Goal: Transaction & Acquisition: Purchase product/service

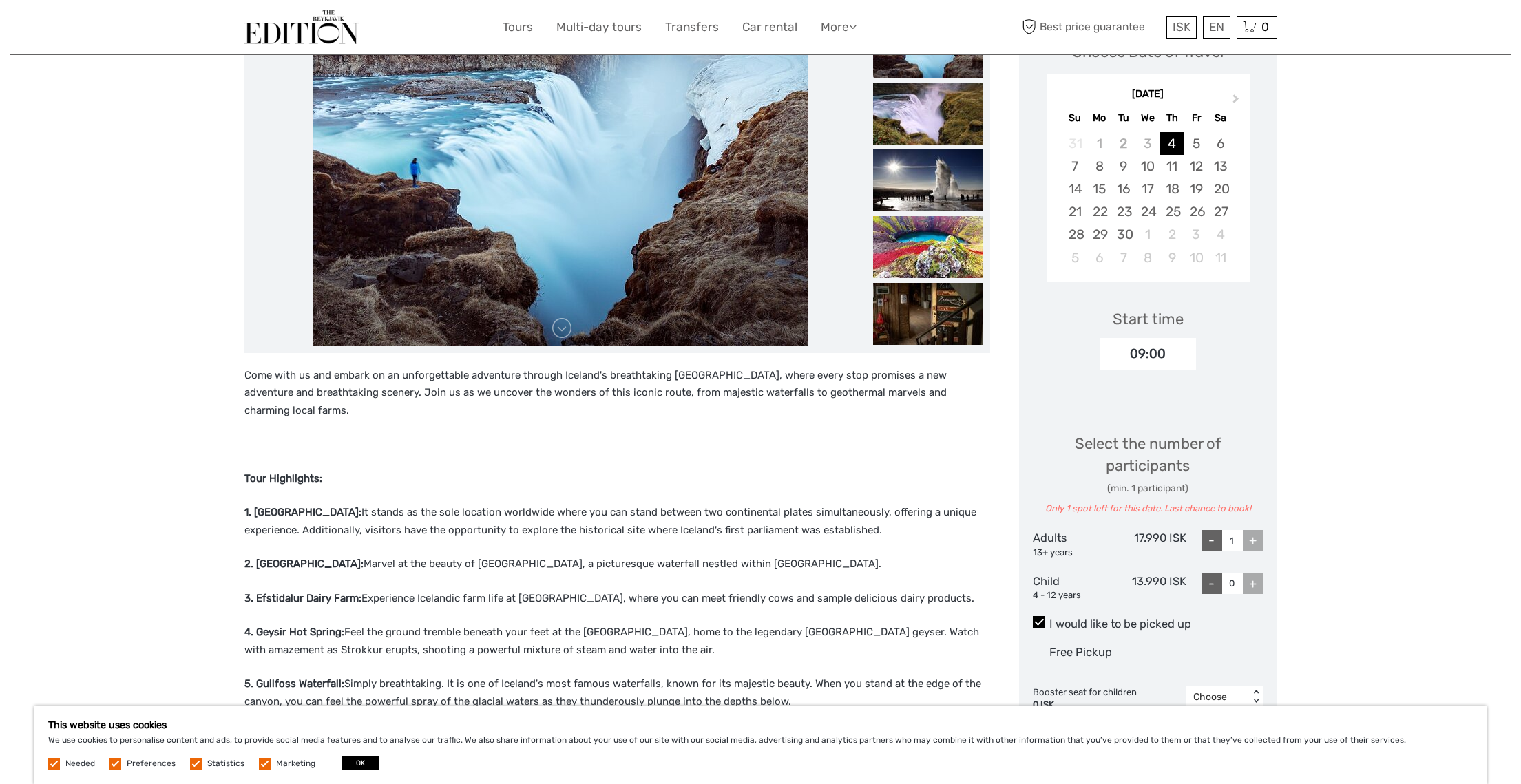
scroll to position [238, 0]
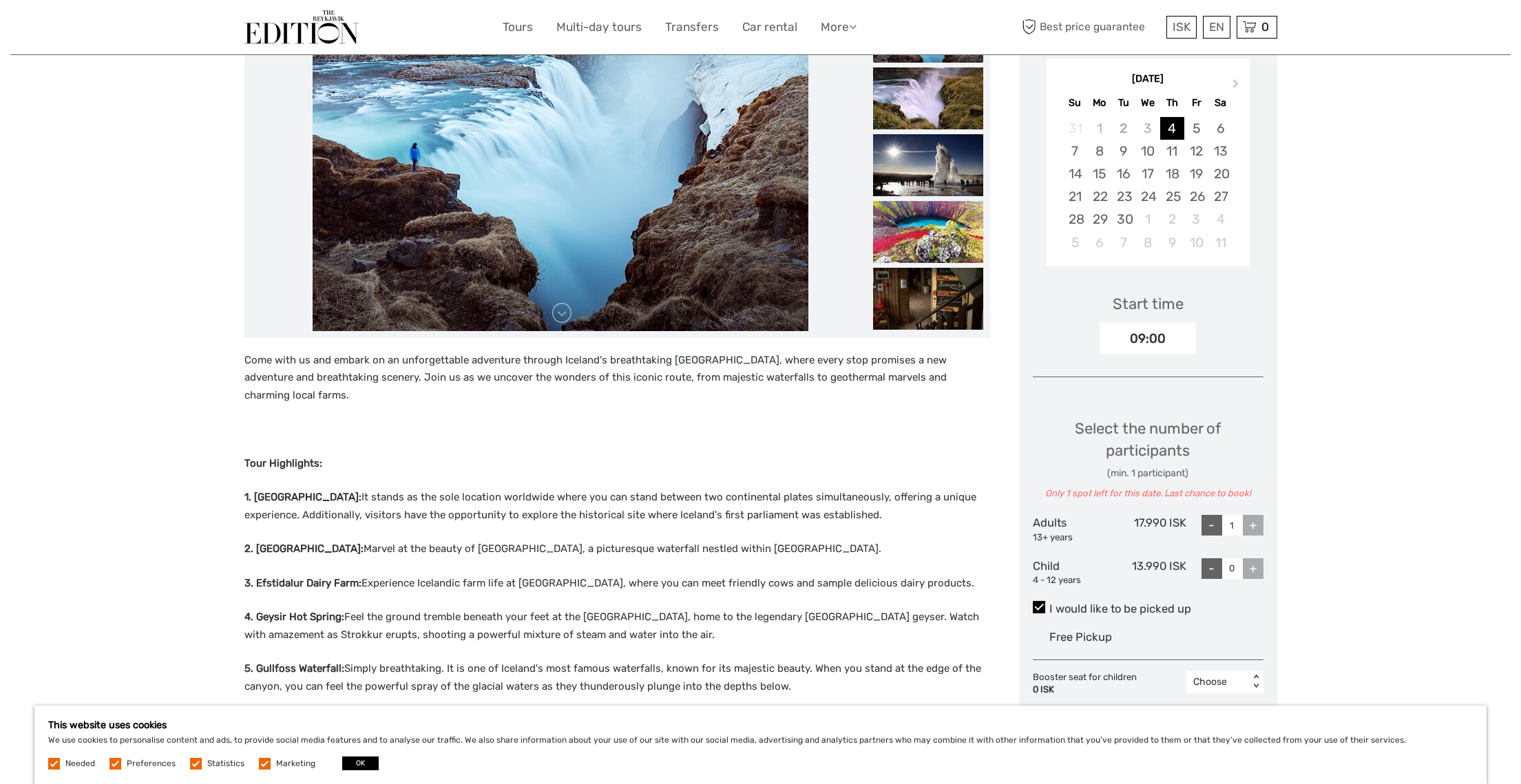
click at [1258, 522] on div "+" at bounding box center [1253, 525] width 21 height 21
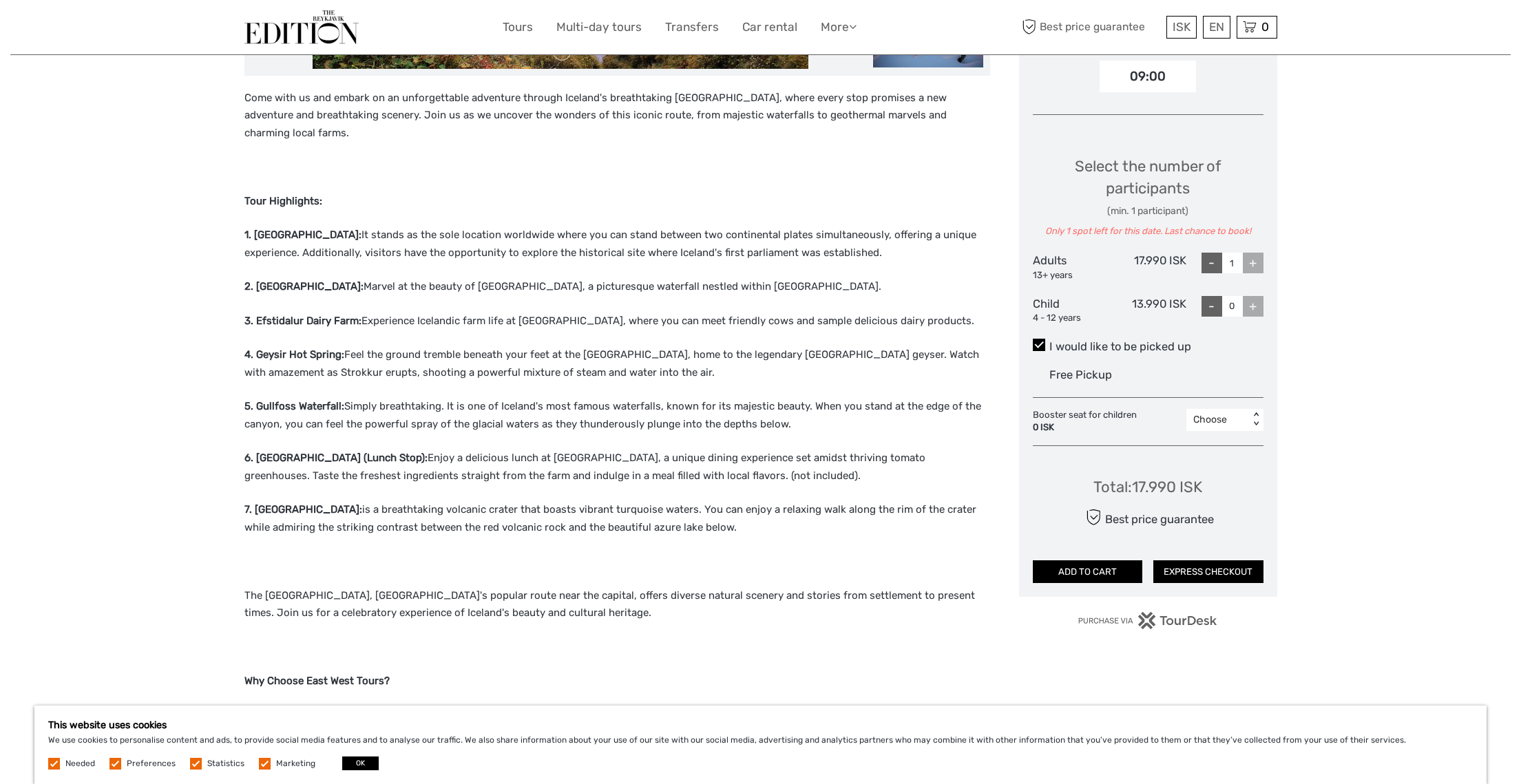
scroll to position [497, 0]
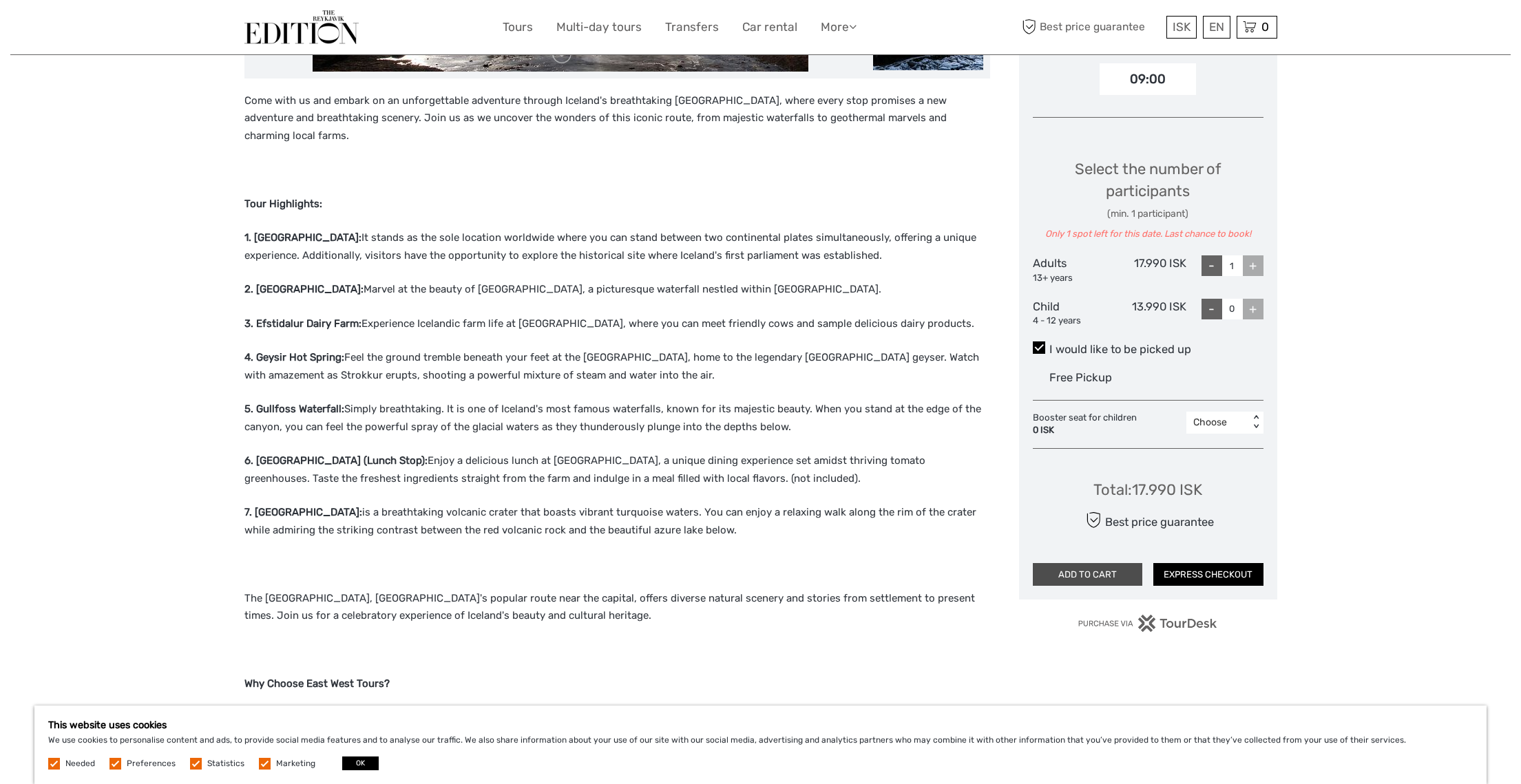
click at [1113, 563] on button "ADD TO CART" at bounding box center [1087, 575] width 110 height 23
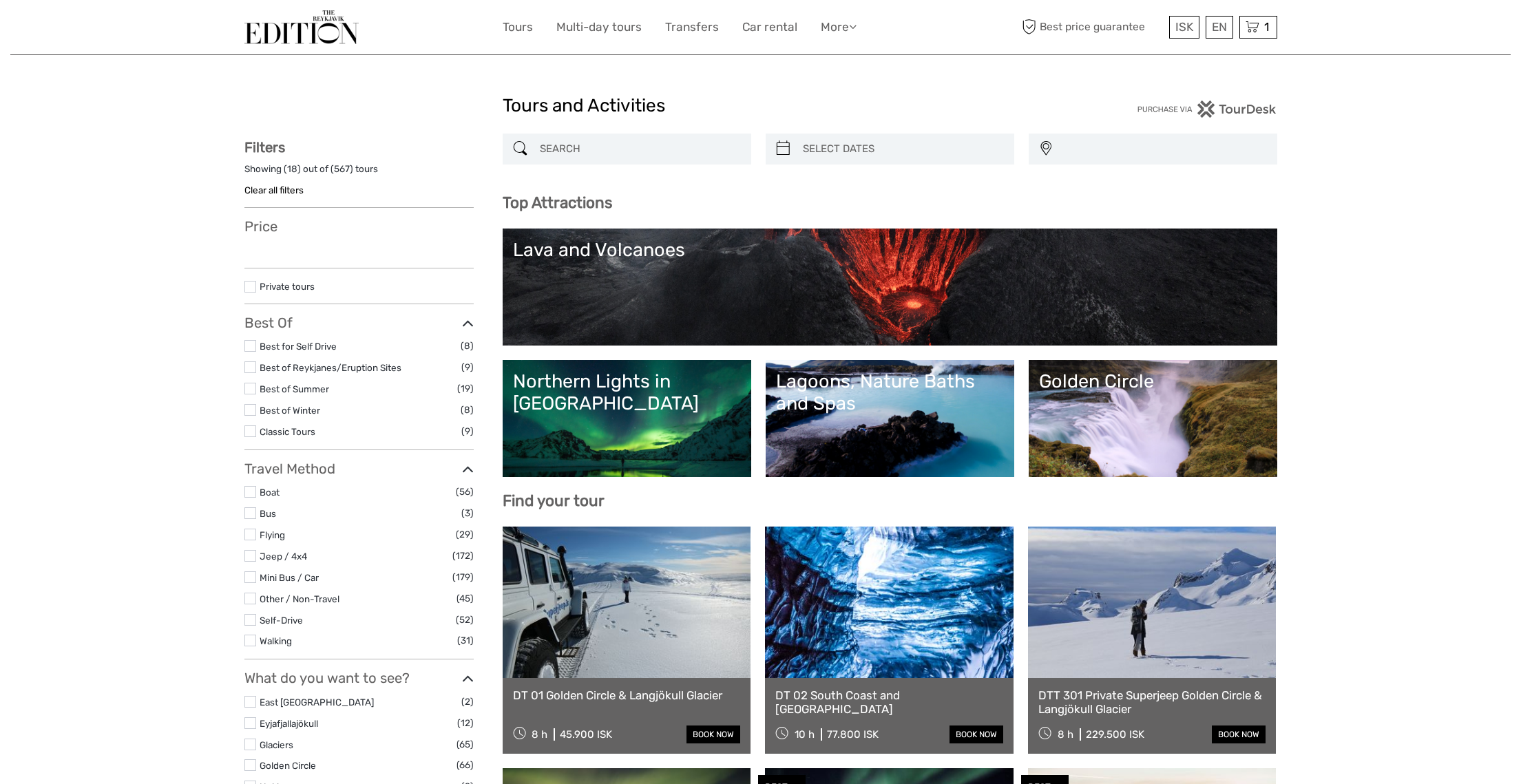
select select
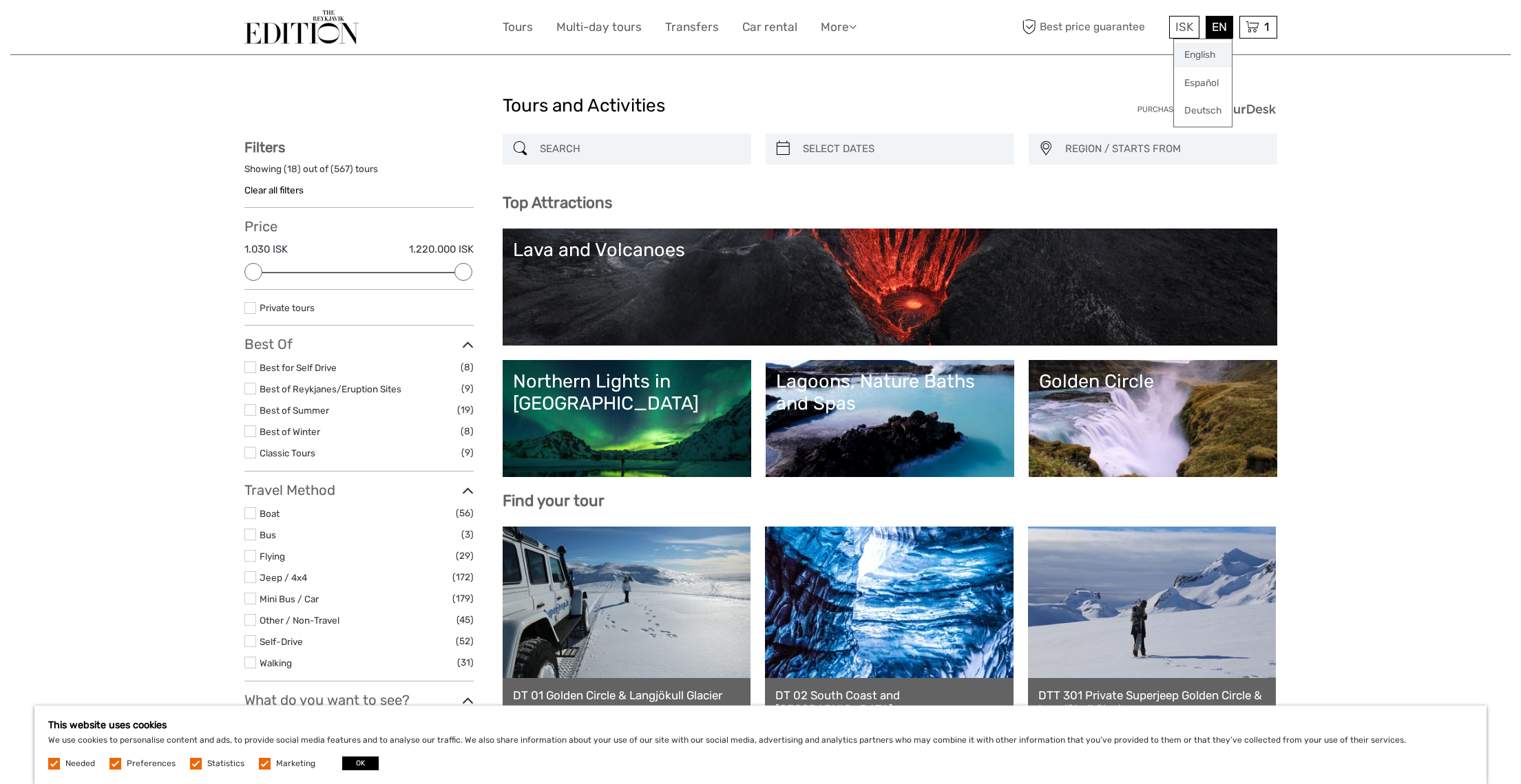
click at [1211, 51] on link "English" at bounding box center [1202, 55] width 58 height 25
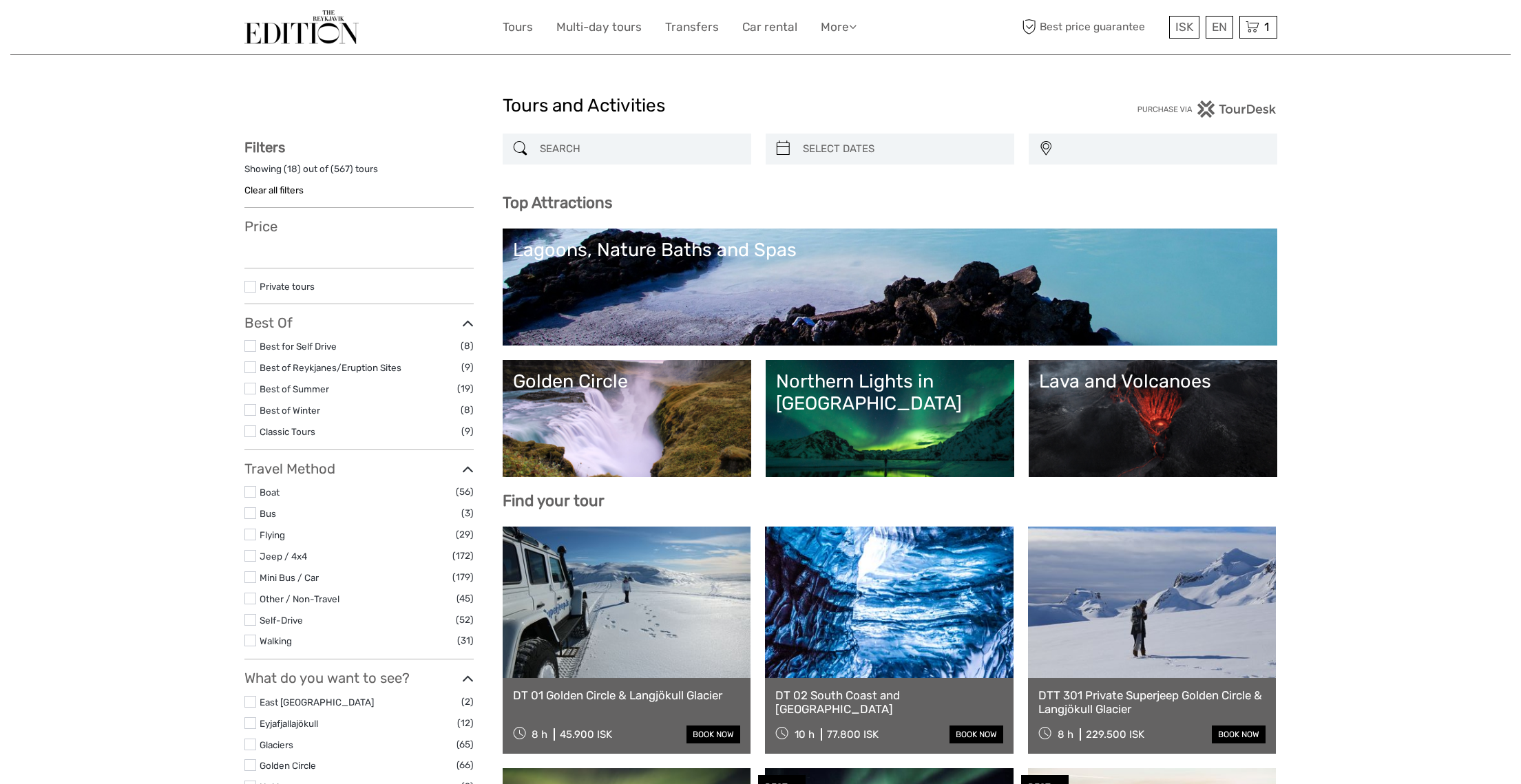
select select
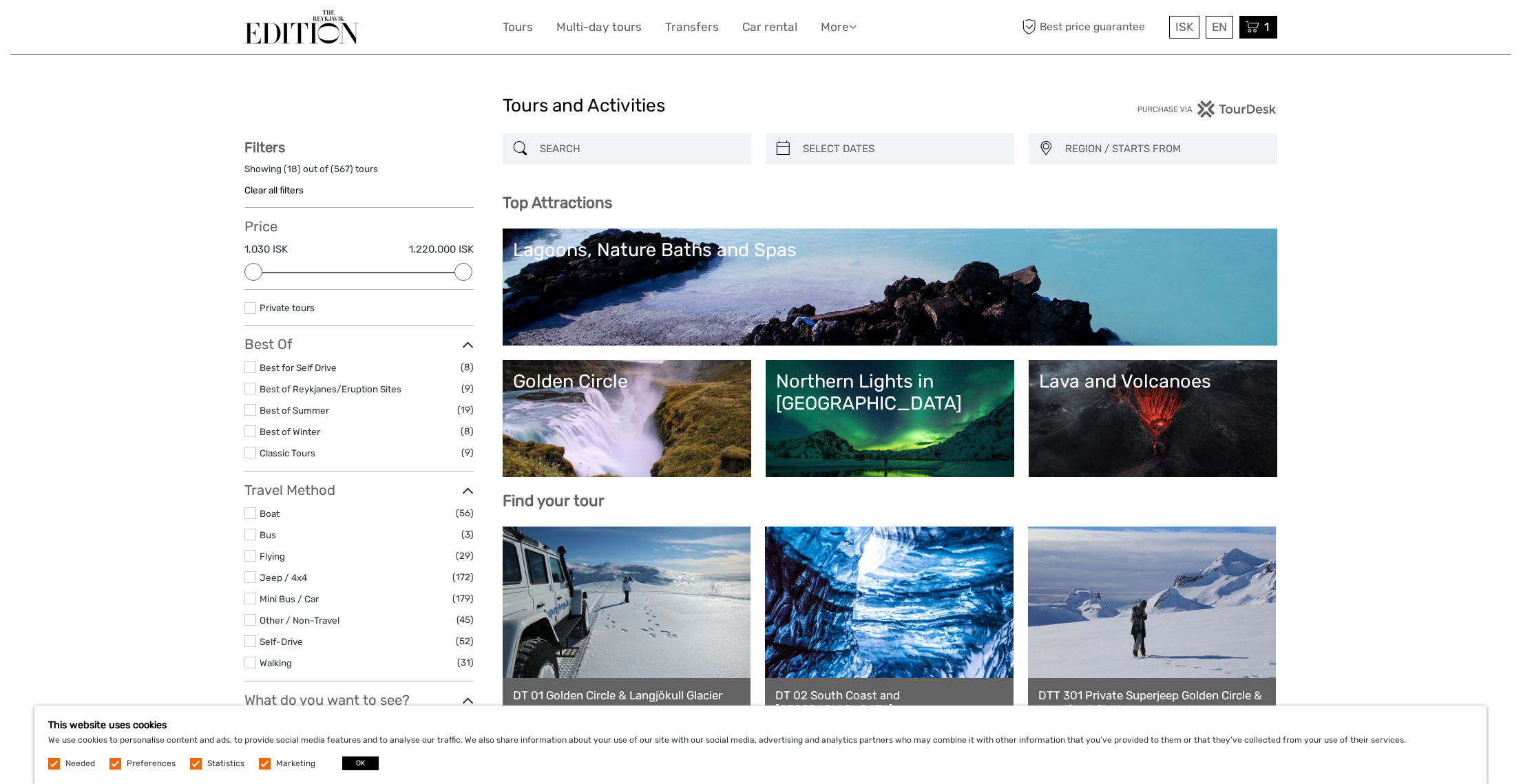
click at [1267, 22] on span "1" at bounding box center [1266, 27] width 9 height 14
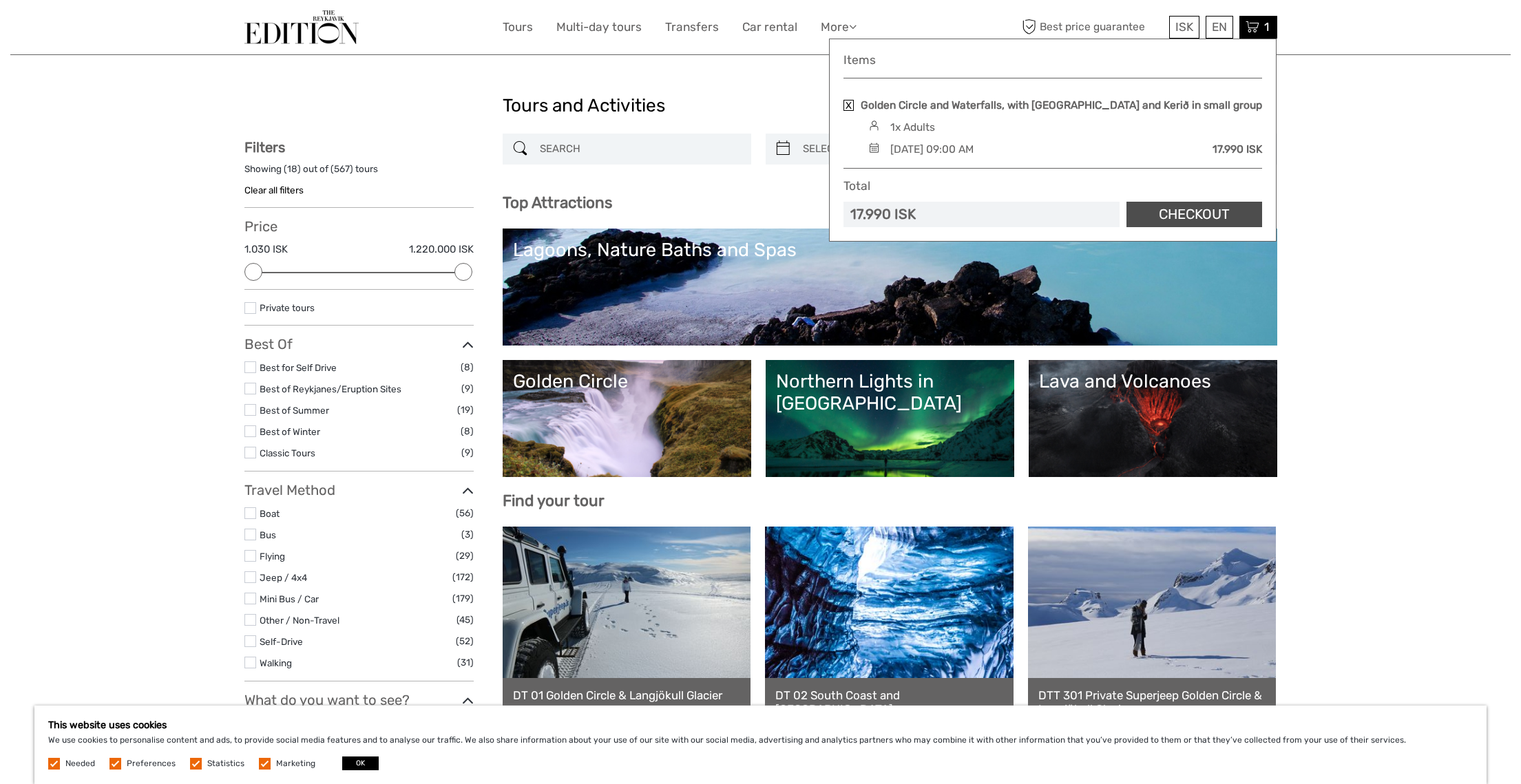
click at [1166, 213] on link "Checkout" at bounding box center [1194, 214] width 136 height 26
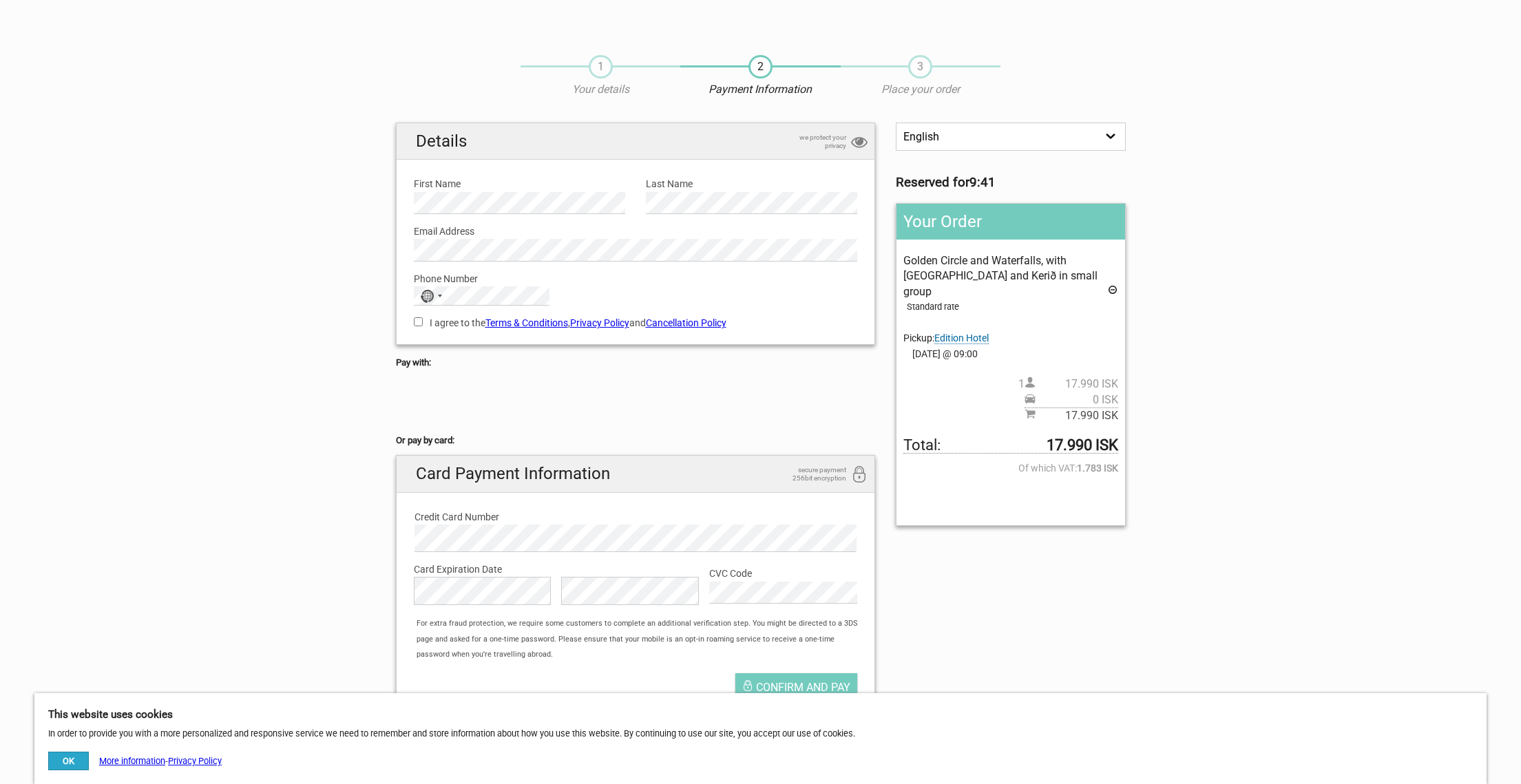
click at [418, 318] on input "I agree to the Terms & Conditions , Privacy Policy and Cancellation Policy" at bounding box center [417, 322] width 9 height 9
checkbox input "true"
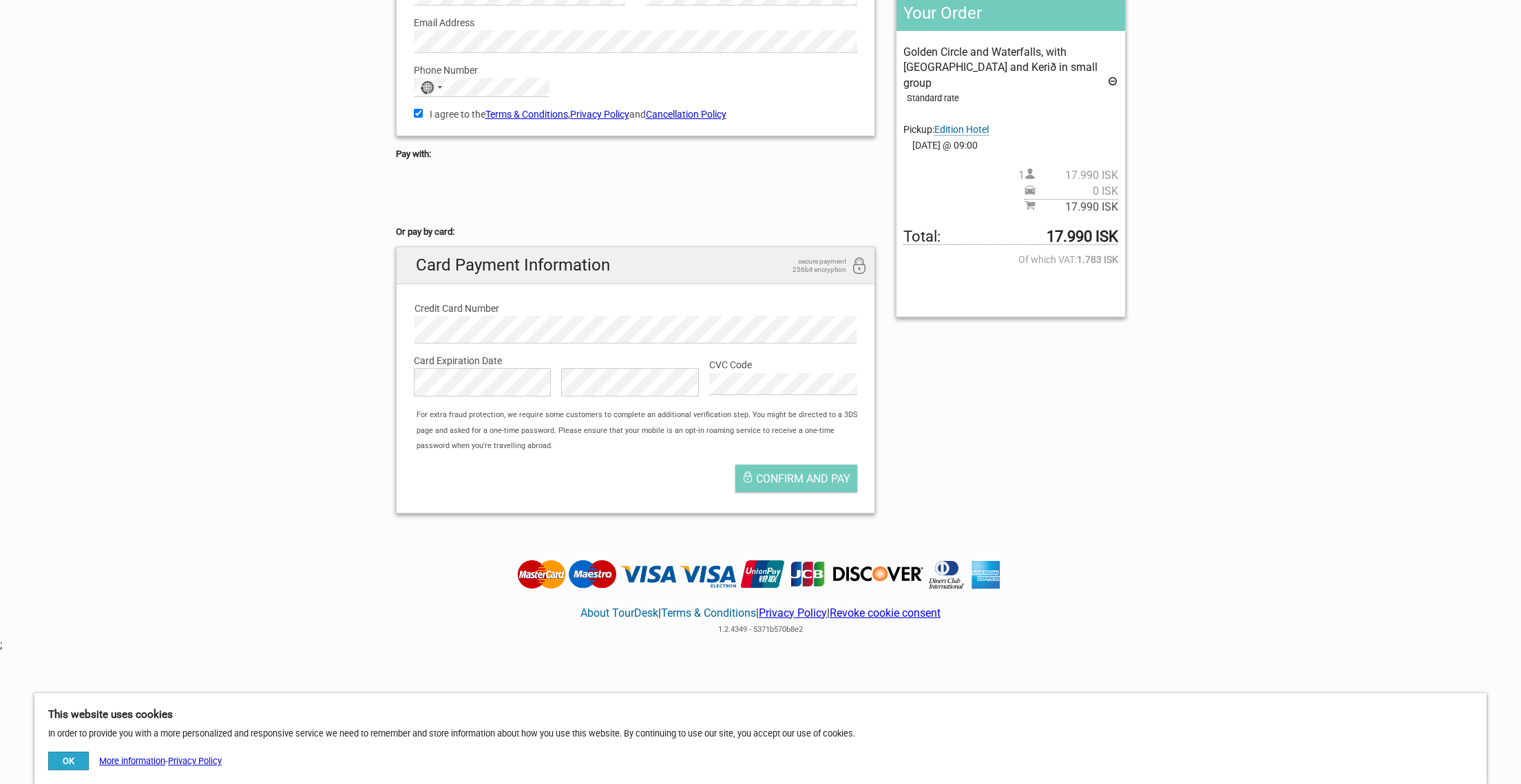
click at [500, 308] on label "Credit Card Number" at bounding box center [636, 308] width 442 height 15
click at [798, 472] on span "Confirm and pay" at bounding box center [803, 478] width 94 height 13
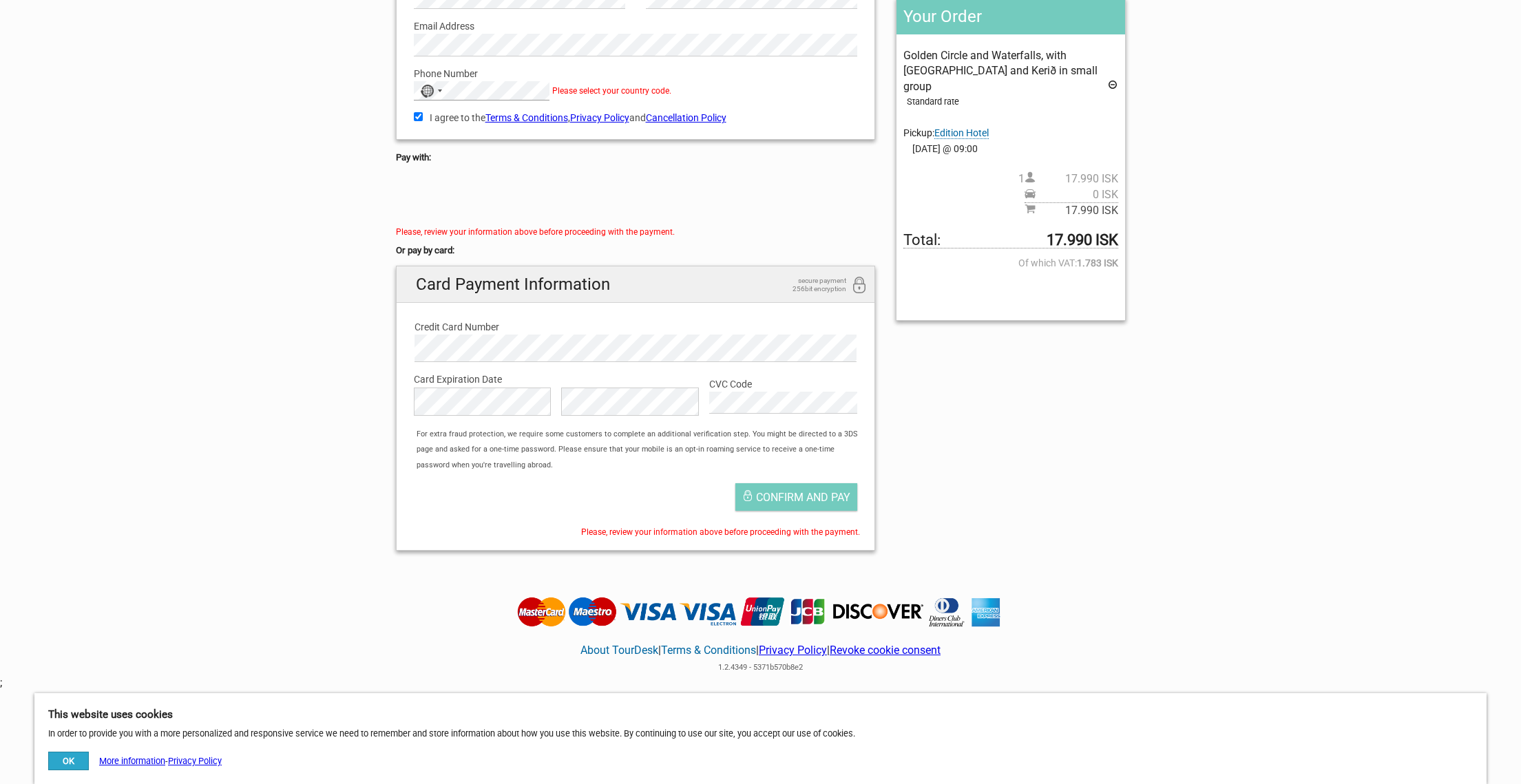
scroll to position [208, 0]
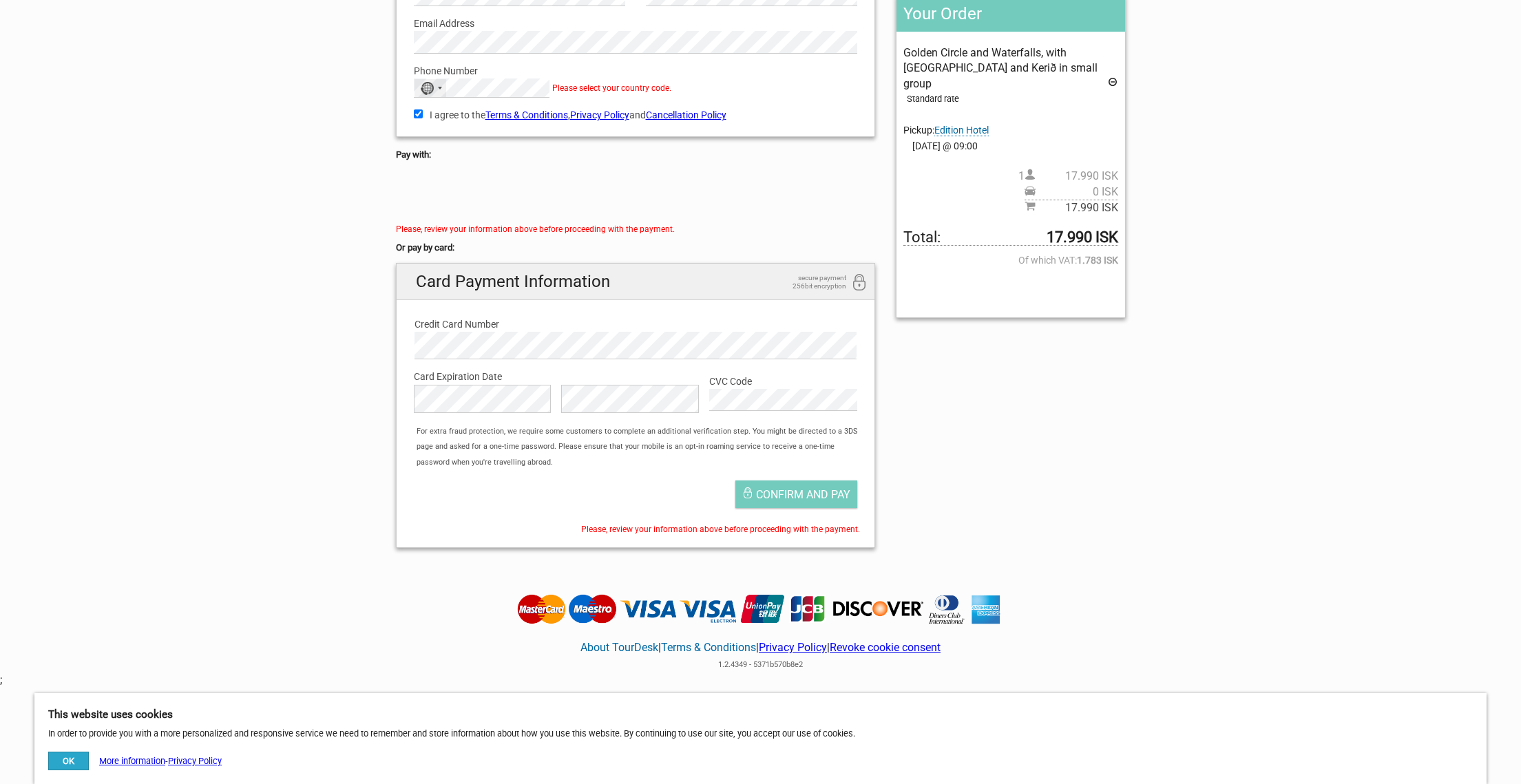
click at [442, 88] on div "No country selected" at bounding box center [430, 88] width 32 height 18
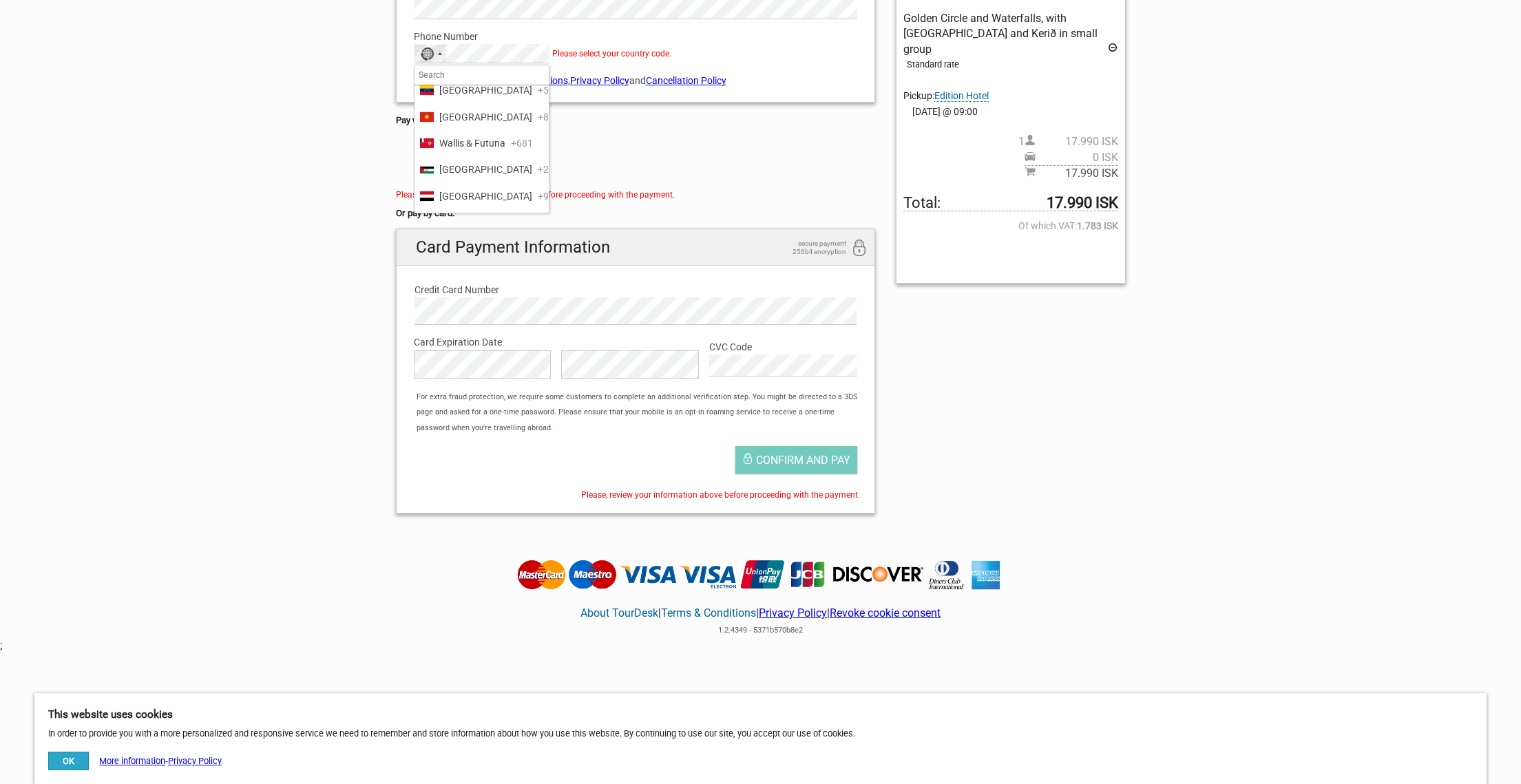
scroll to position [6459, 0]
click at [788, 466] on button "Confirm and pay" at bounding box center [796, 459] width 121 height 27
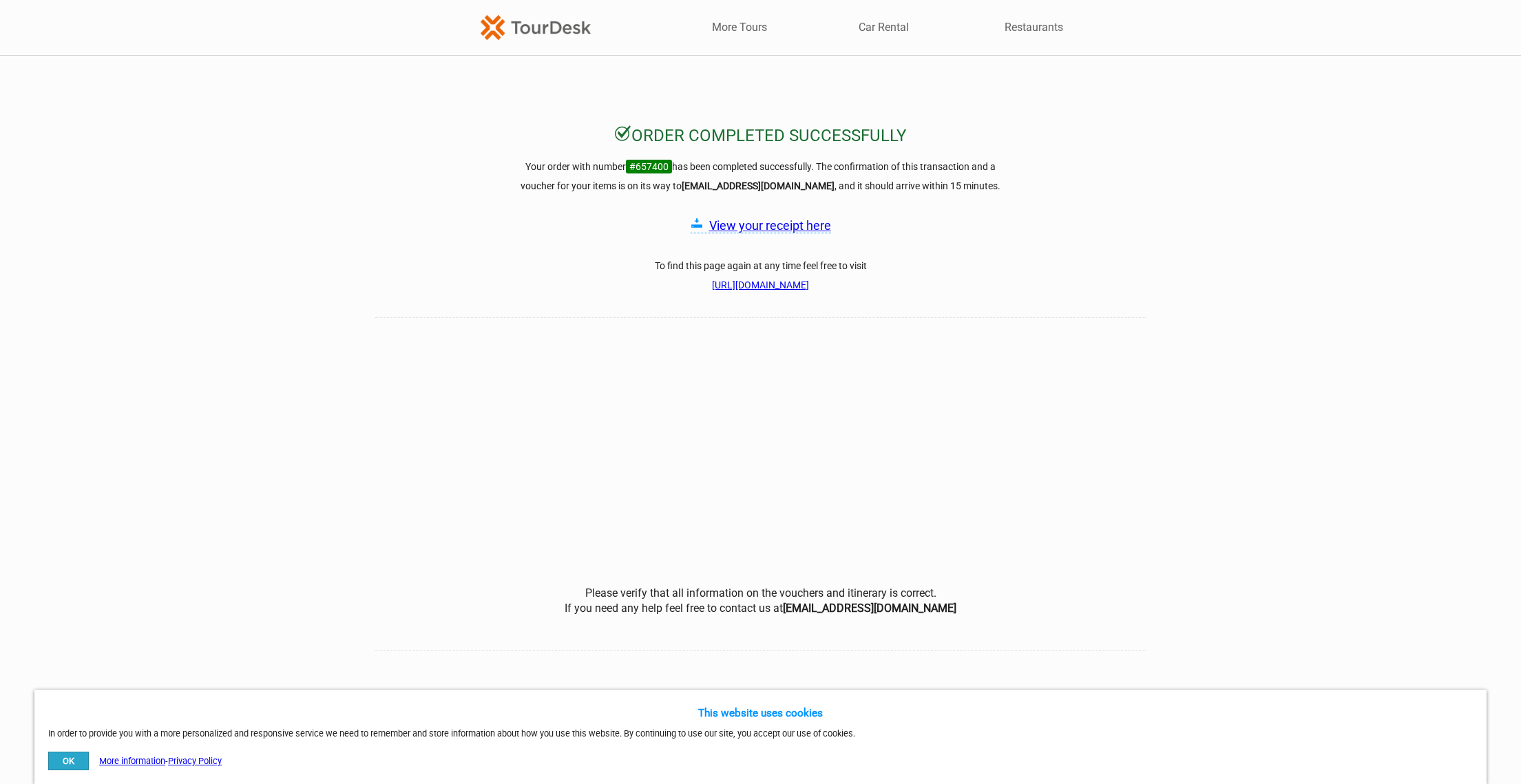
click at [799, 224] on link "View your receipt here" at bounding box center [769, 225] width 121 height 15
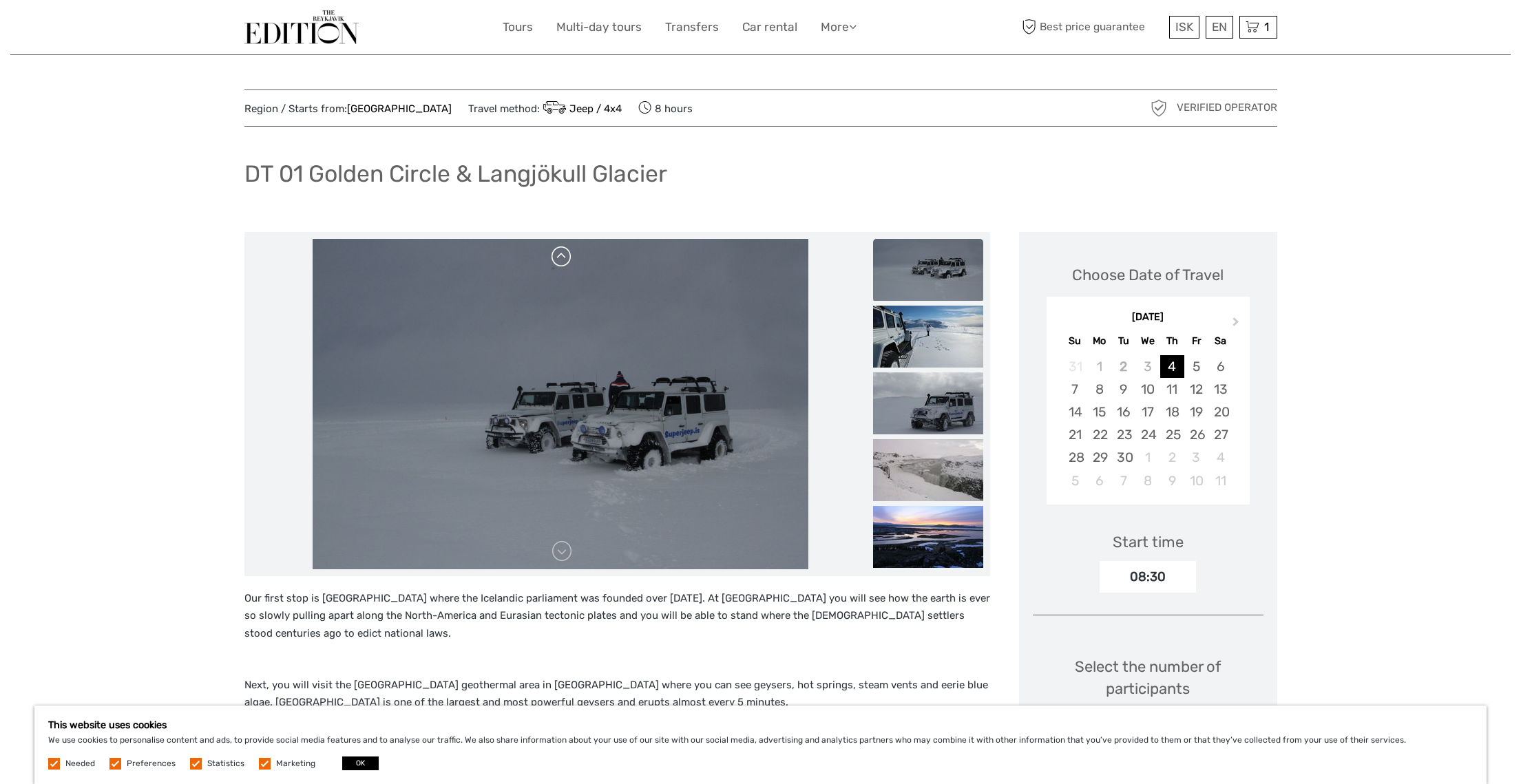
click at [565, 259] on link at bounding box center [562, 257] width 22 height 22
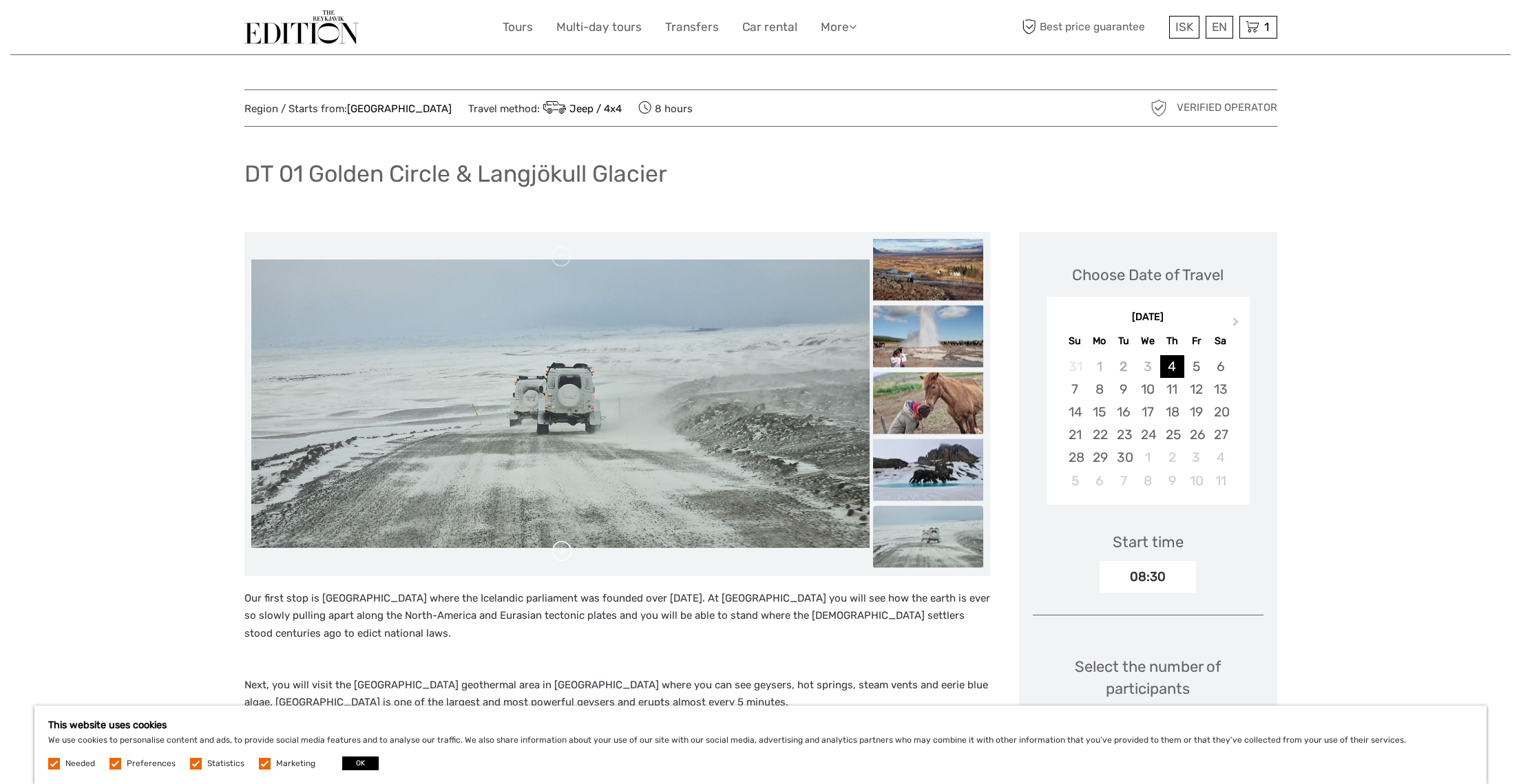
click at [567, 548] on link at bounding box center [562, 551] width 22 height 22
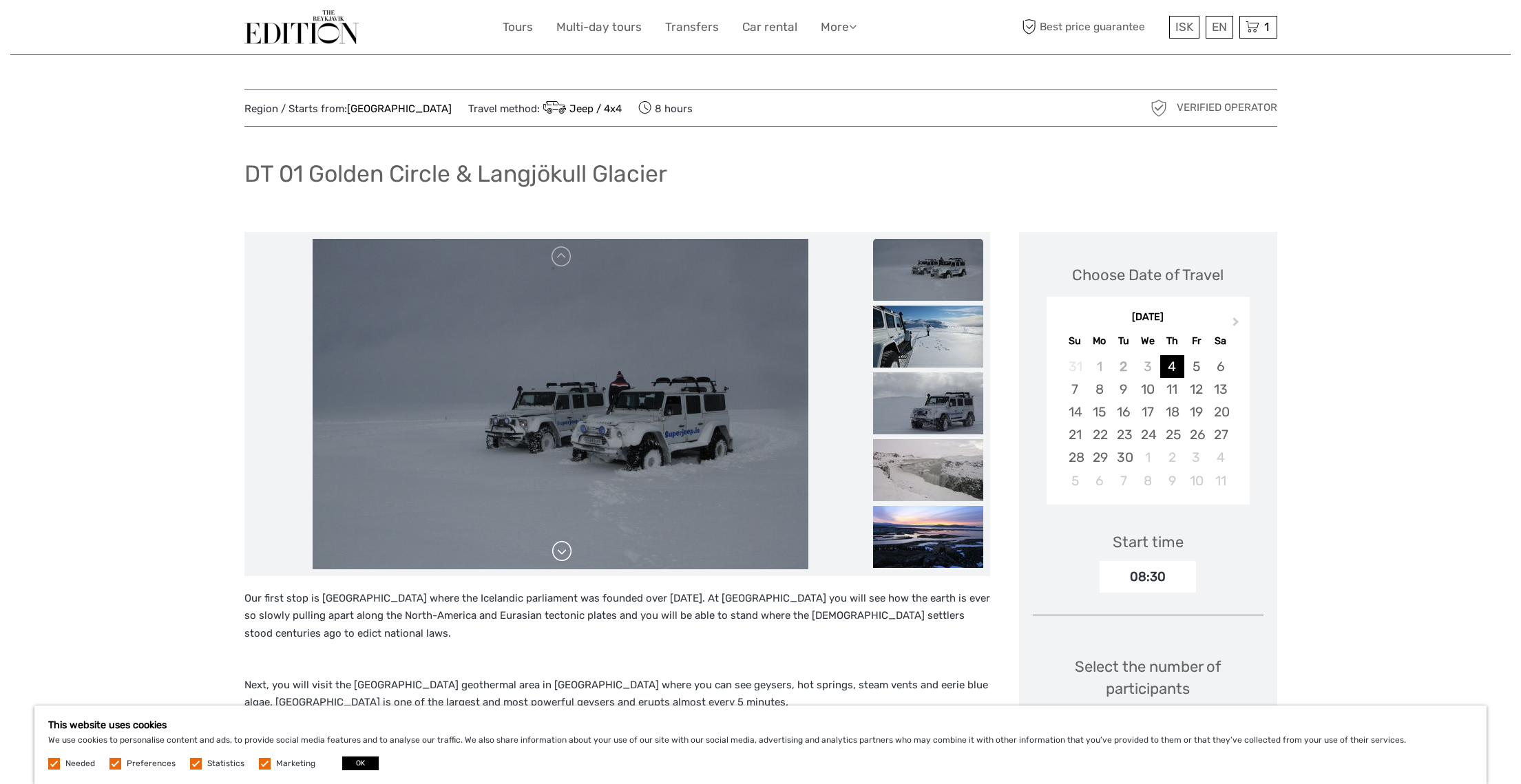
click at [562, 548] on link at bounding box center [562, 551] width 22 height 22
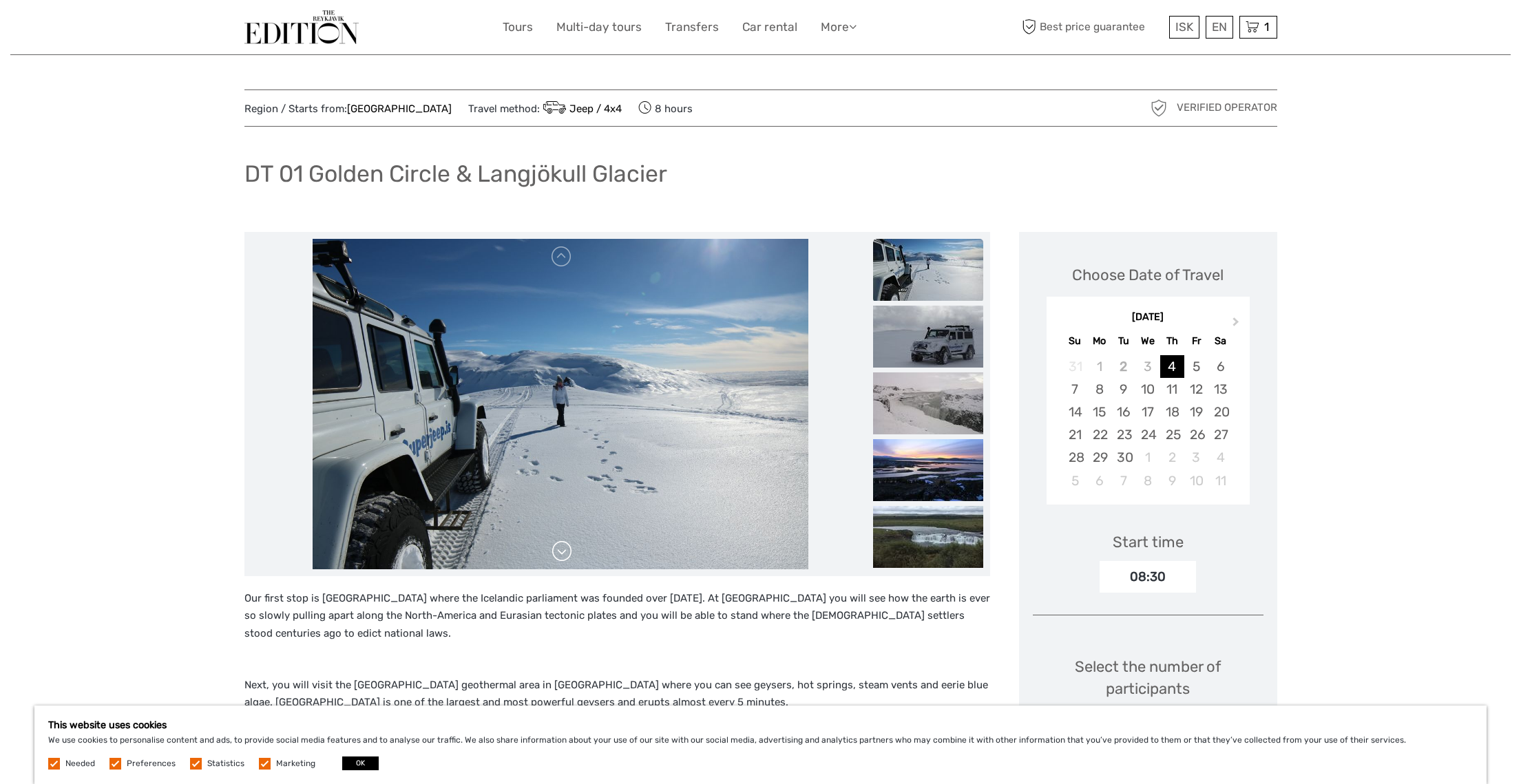
click at [562, 548] on link at bounding box center [562, 551] width 22 height 22
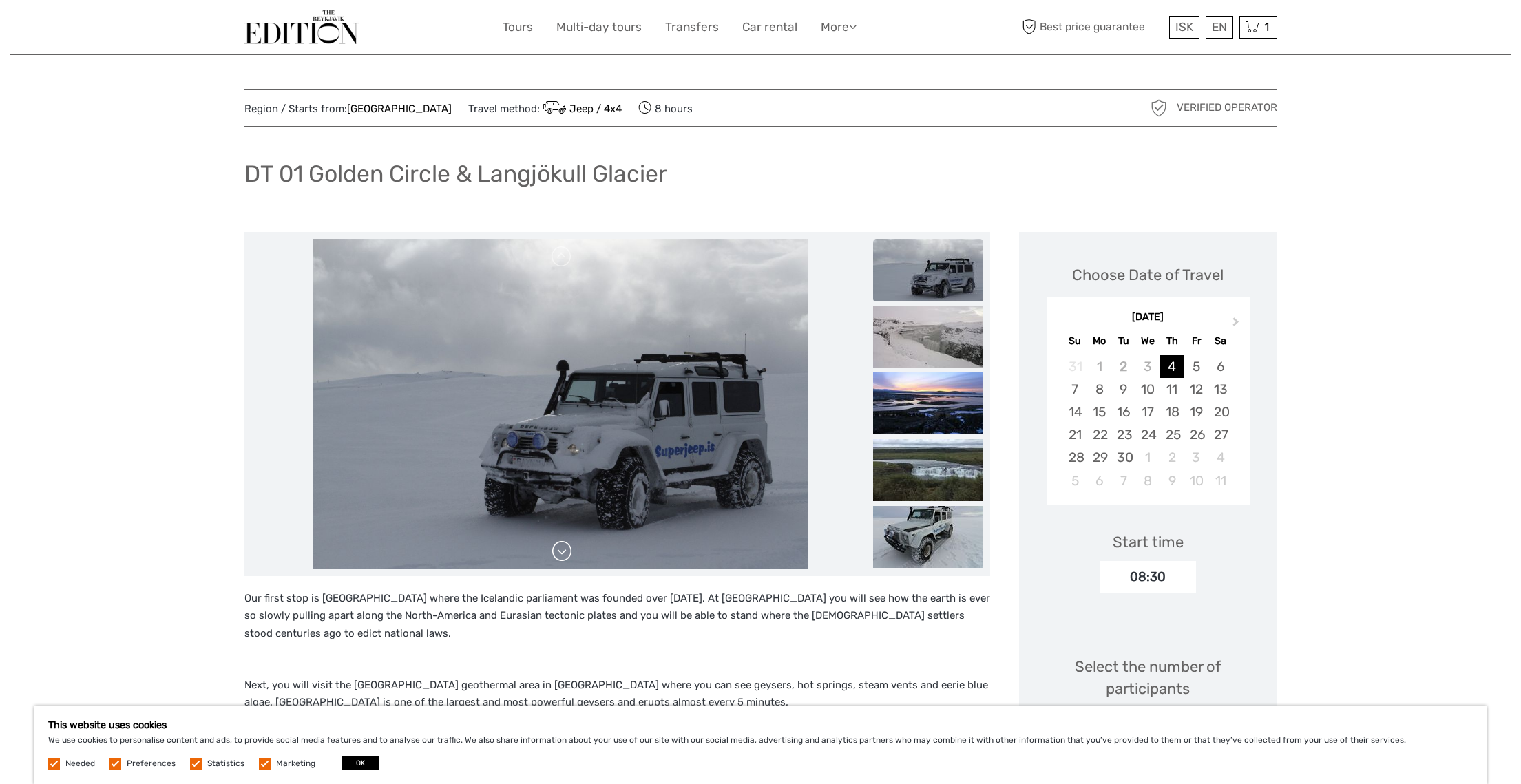
click at [562, 548] on link at bounding box center [562, 551] width 22 height 22
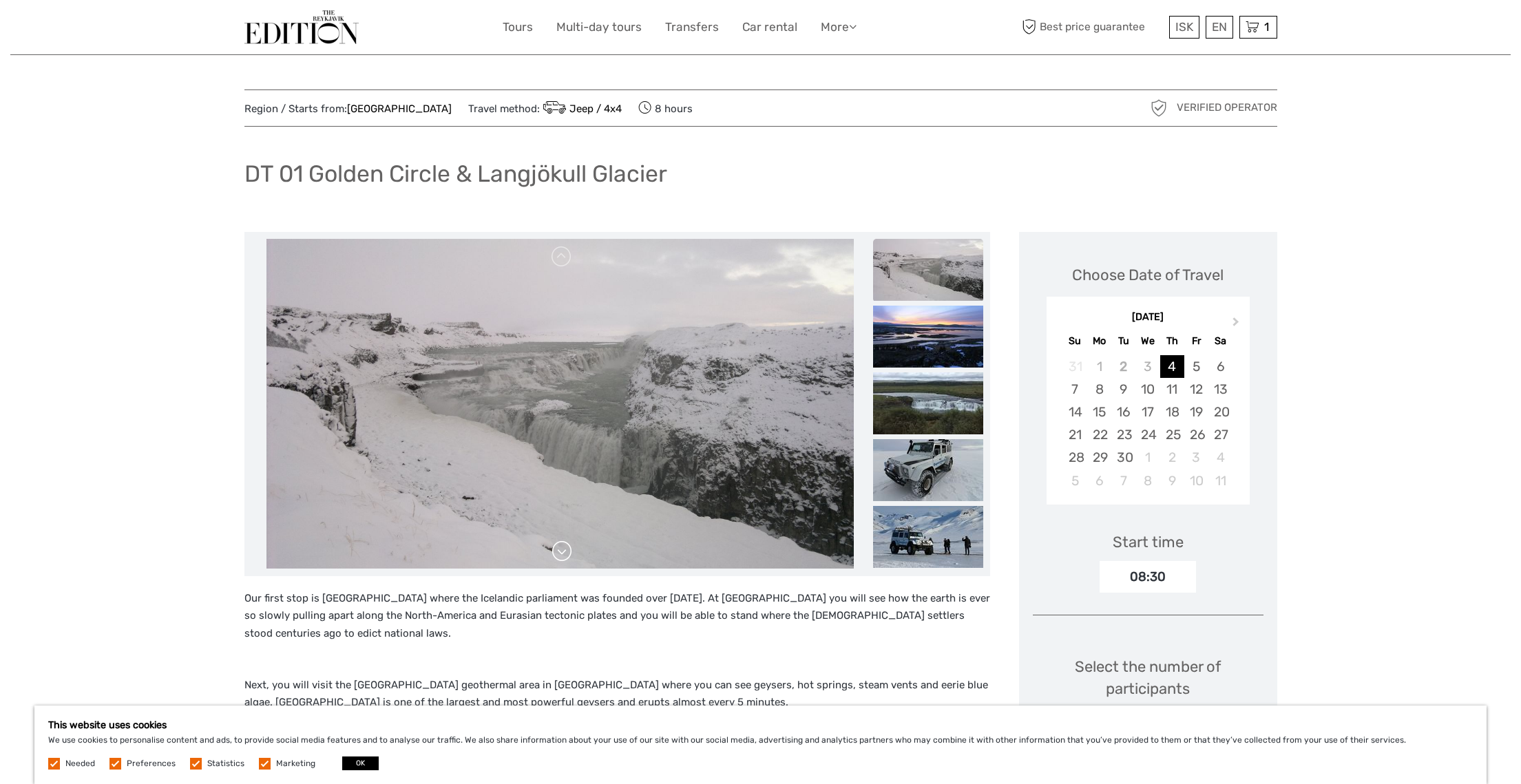
click at [562, 548] on link at bounding box center [562, 551] width 22 height 22
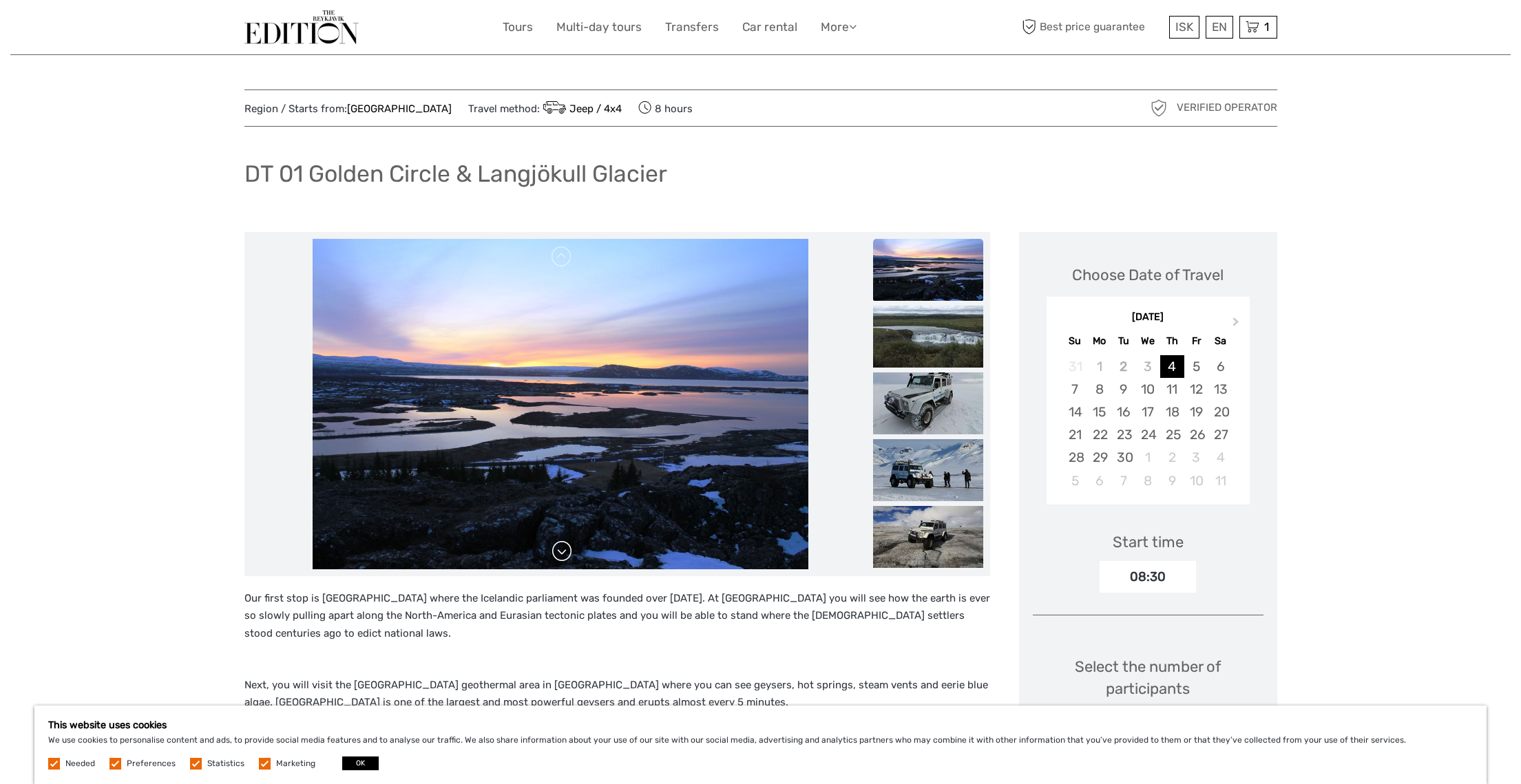
click at [562, 548] on link at bounding box center [562, 551] width 22 height 22
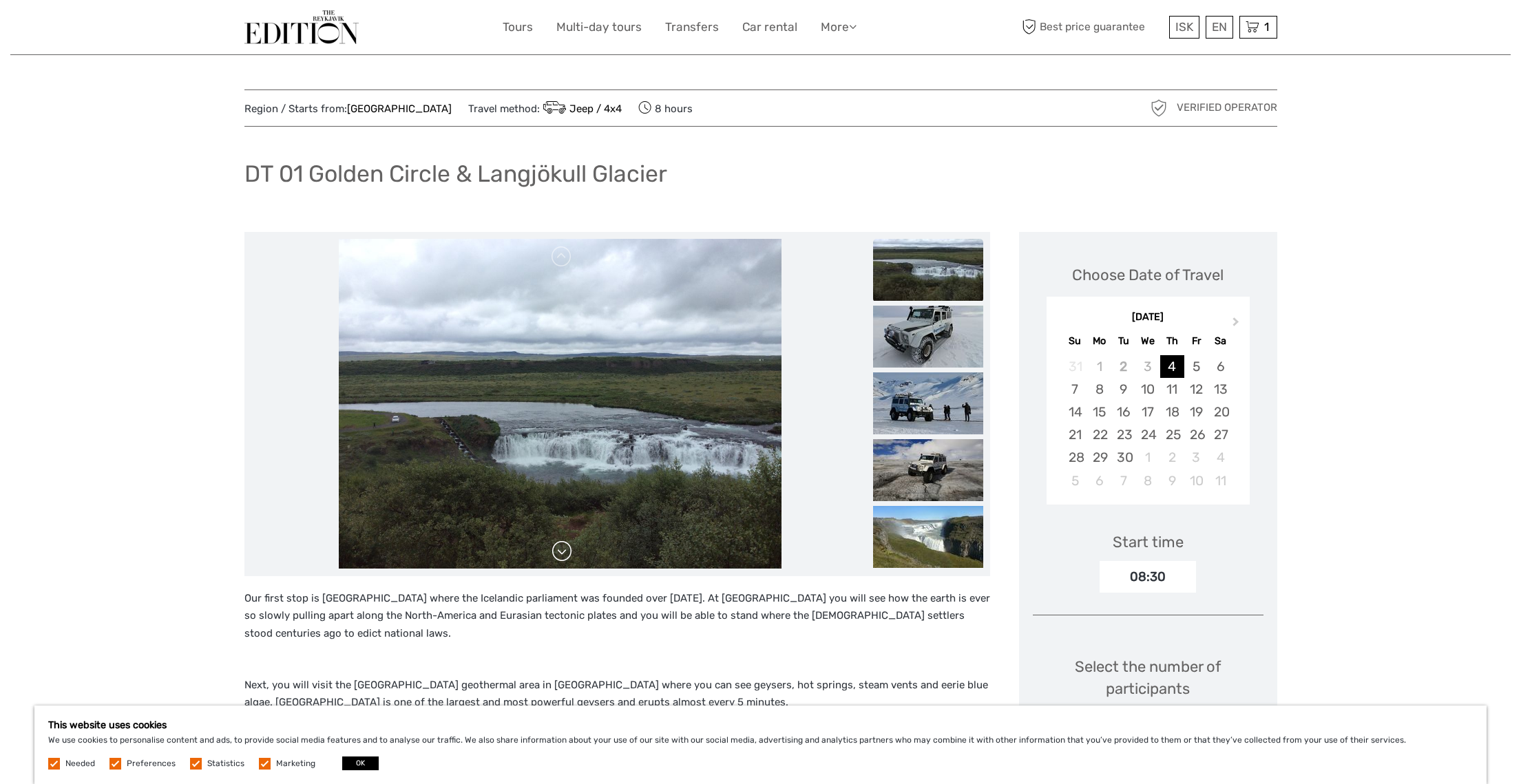
click at [562, 548] on link at bounding box center [562, 551] width 22 height 22
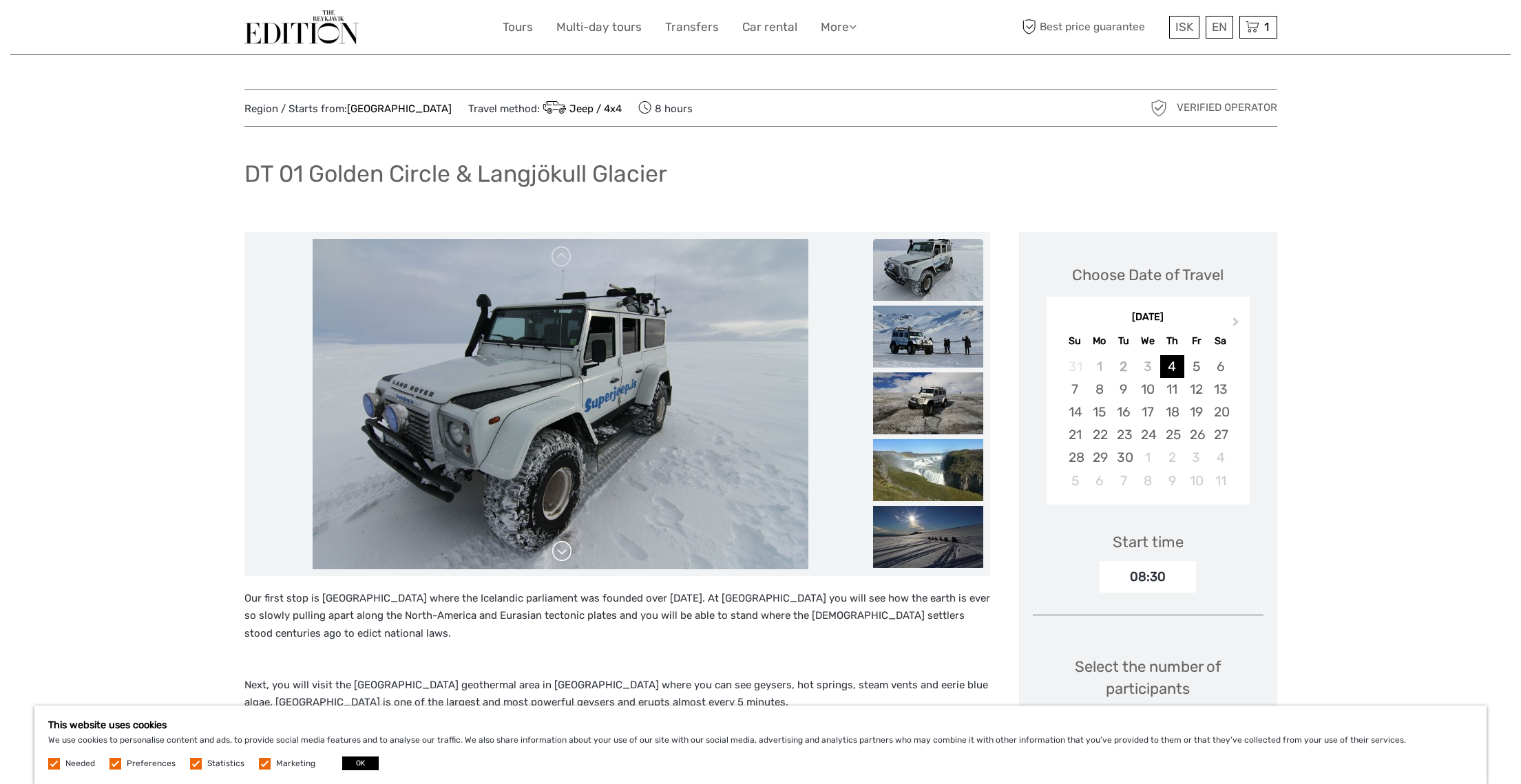
click at [562, 548] on link at bounding box center [562, 551] width 22 height 22
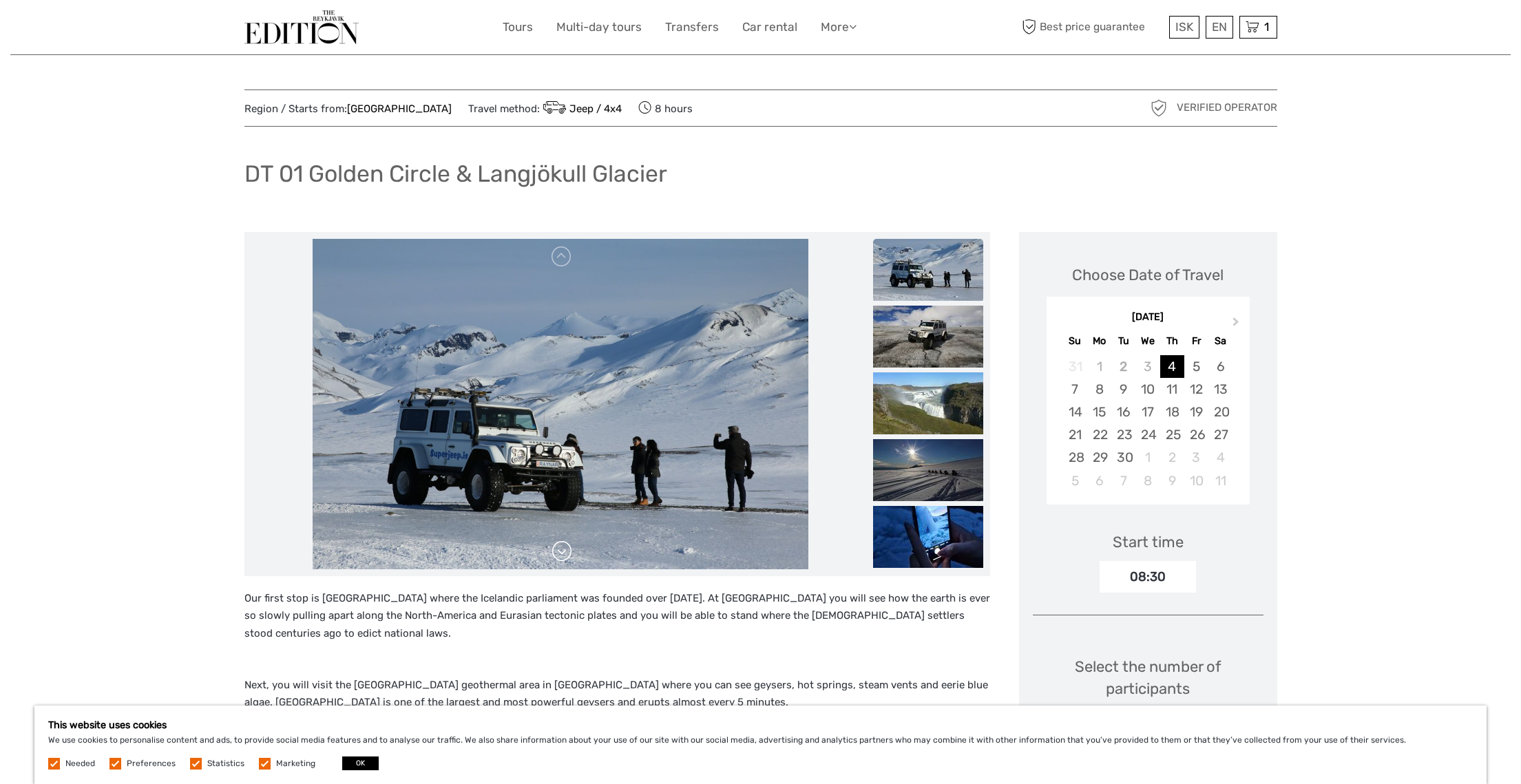
click at [562, 548] on link at bounding box center [562, 551] width 22 height 22
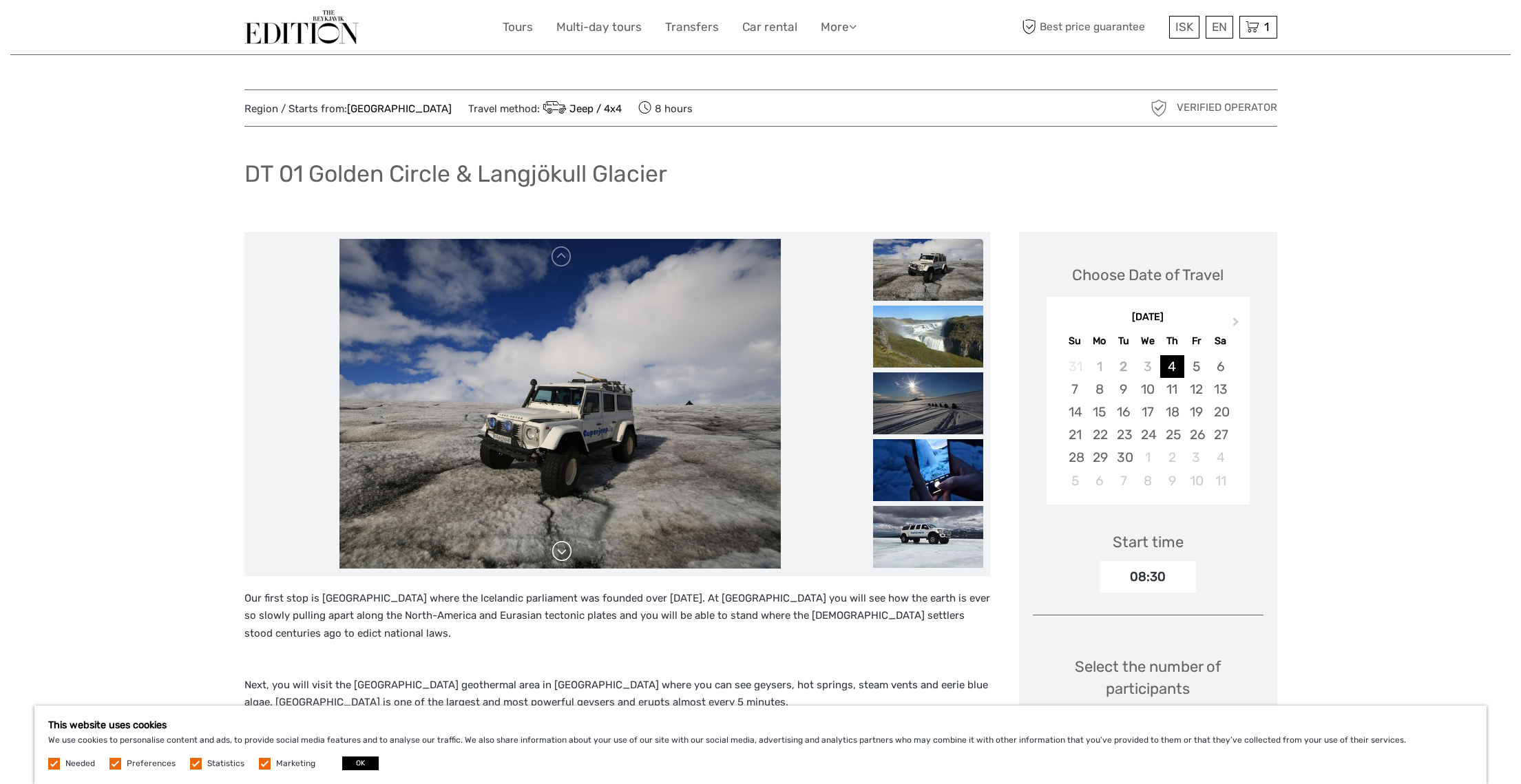
click at [562, 548] on link at bounding box center [562, 551] width 22 height 22
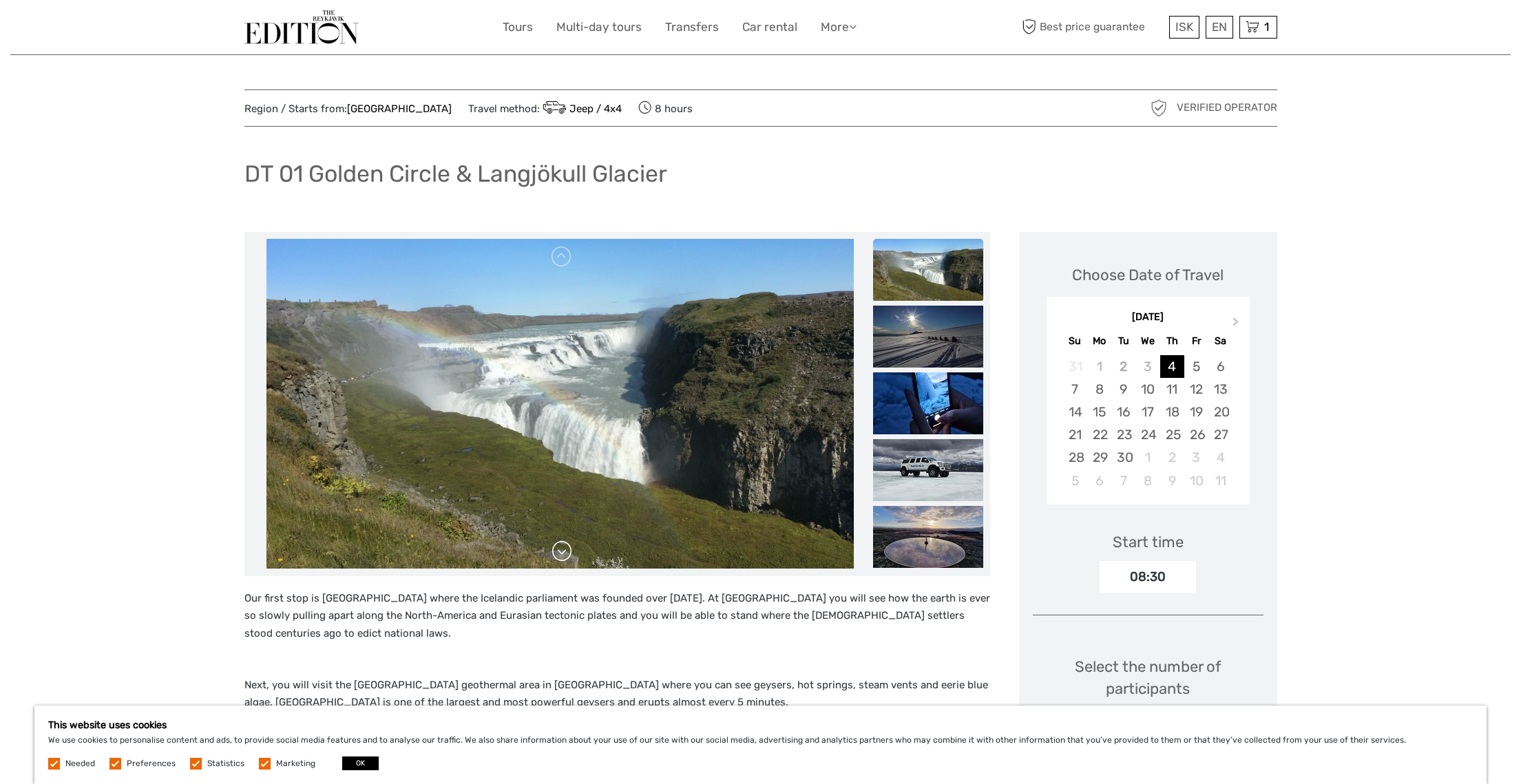
click at [562, 548] on link at bounding box center [562, 551] width 22 height 22
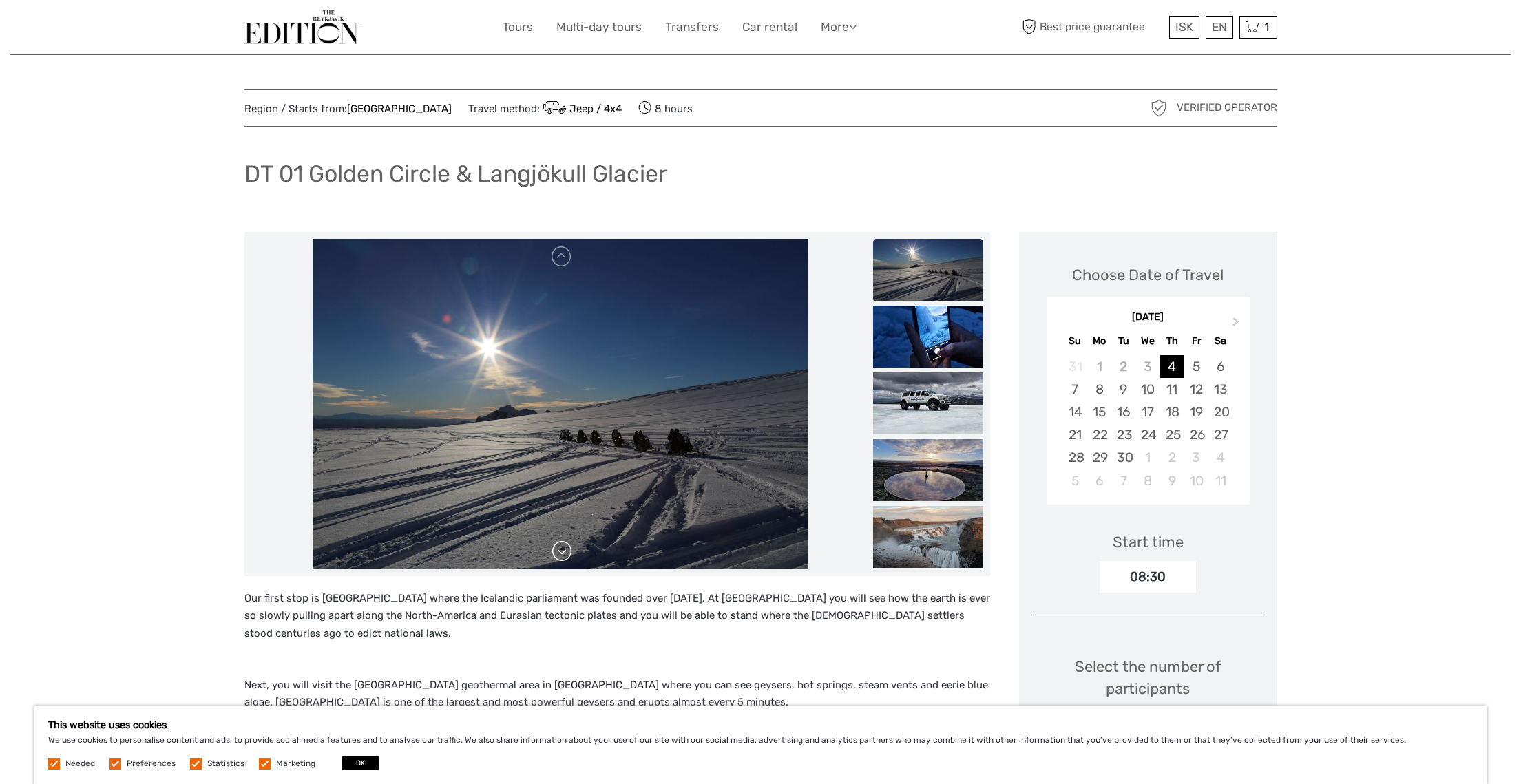
click at [562, 548] on link at bounding box center [562, 551] width 22 height 22
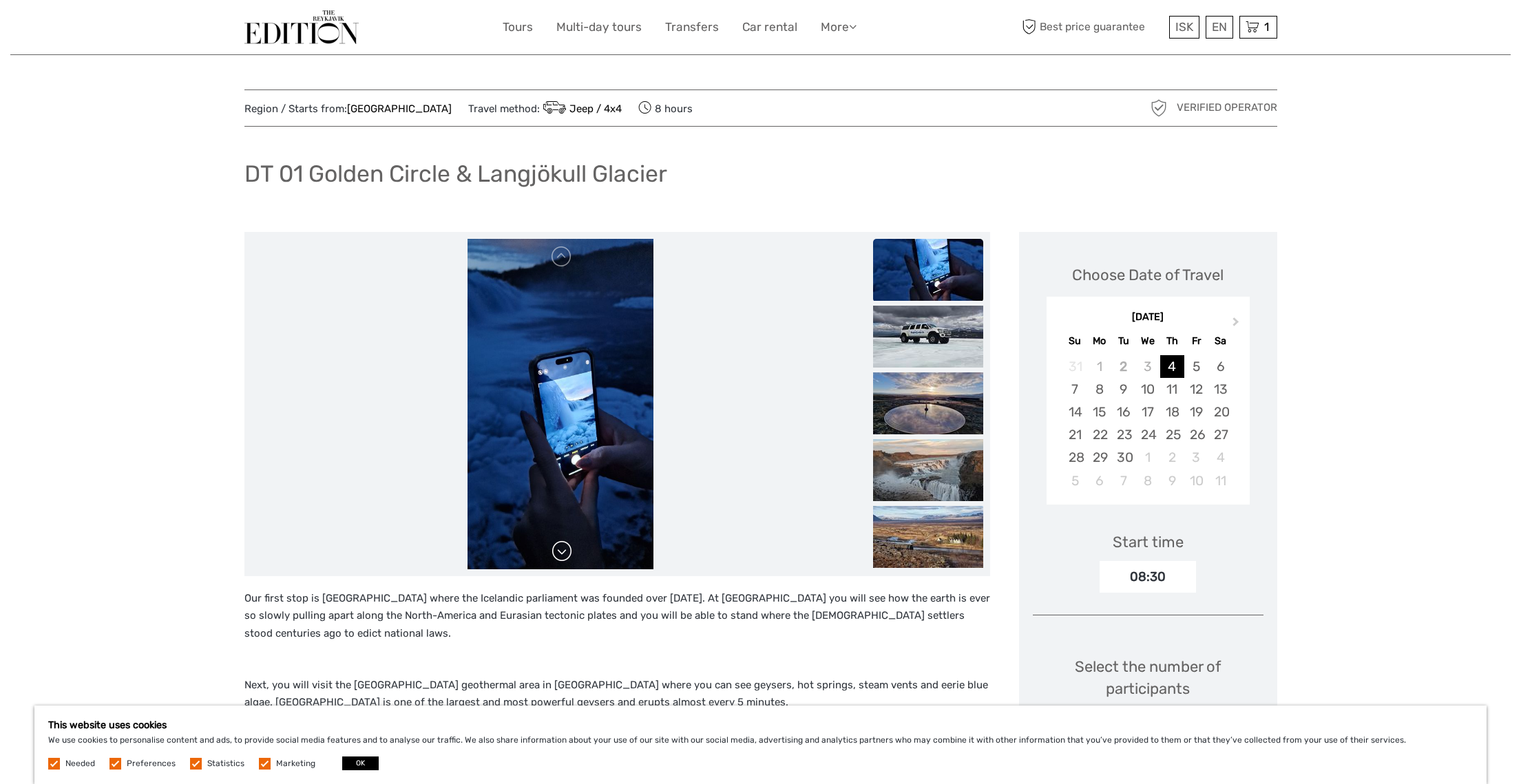
click at [562, 548] on link at bounding box center [562, 551] width 22 height 22
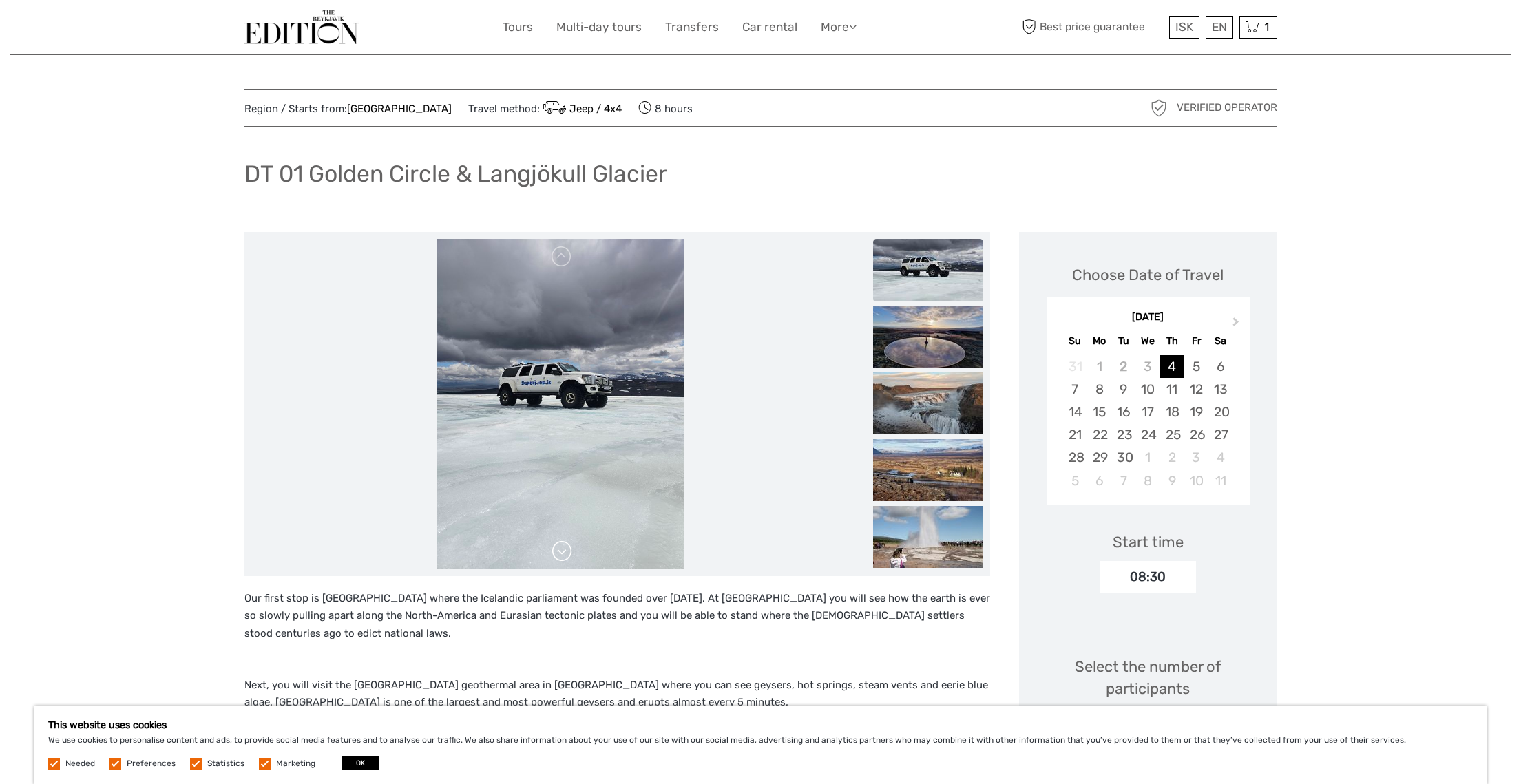
click at [562, 548] on link at bounding box center [562, 551] width 22 height 22
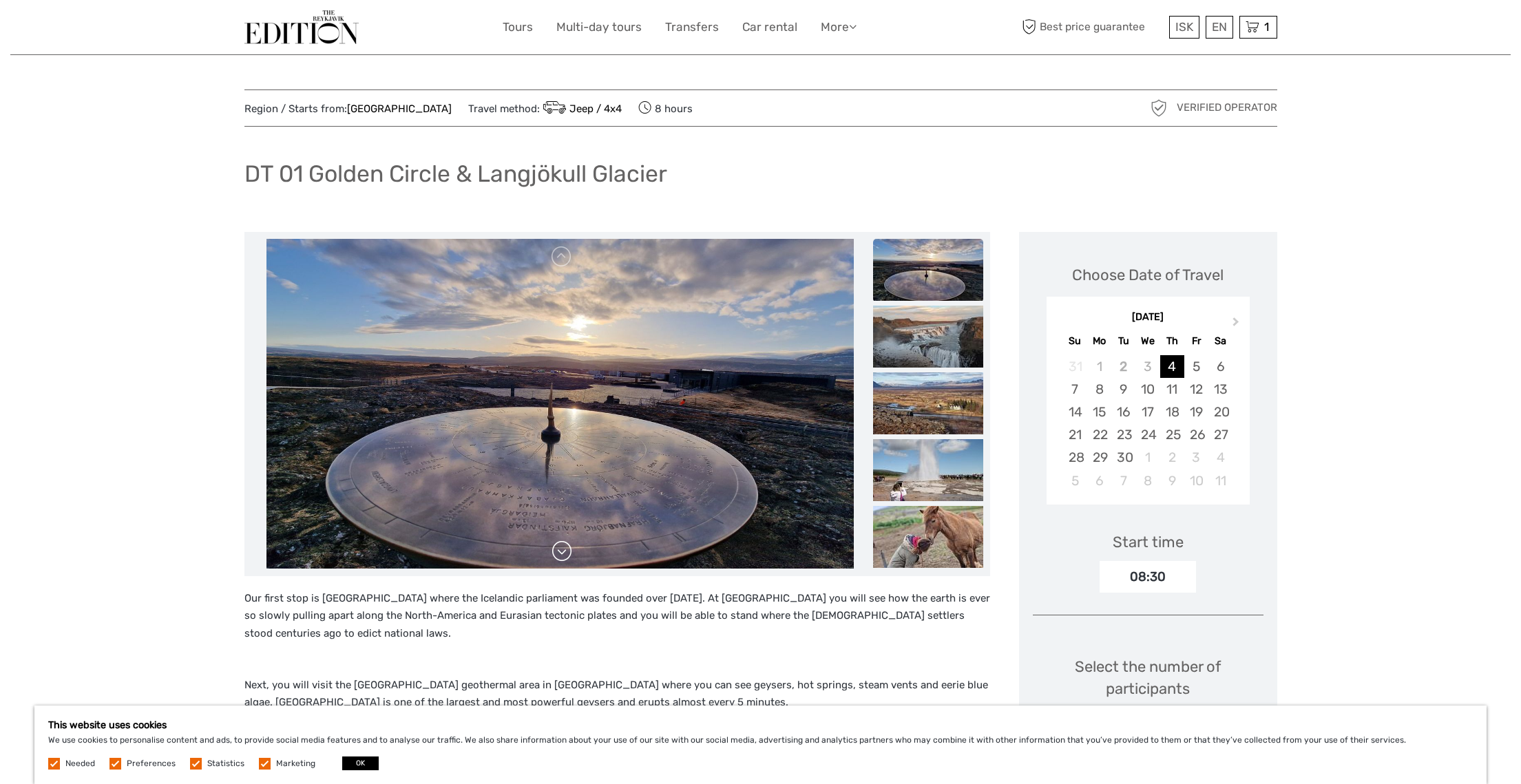
click at [562, 548] on link at bounding box center [562, 551] width 22 height 22
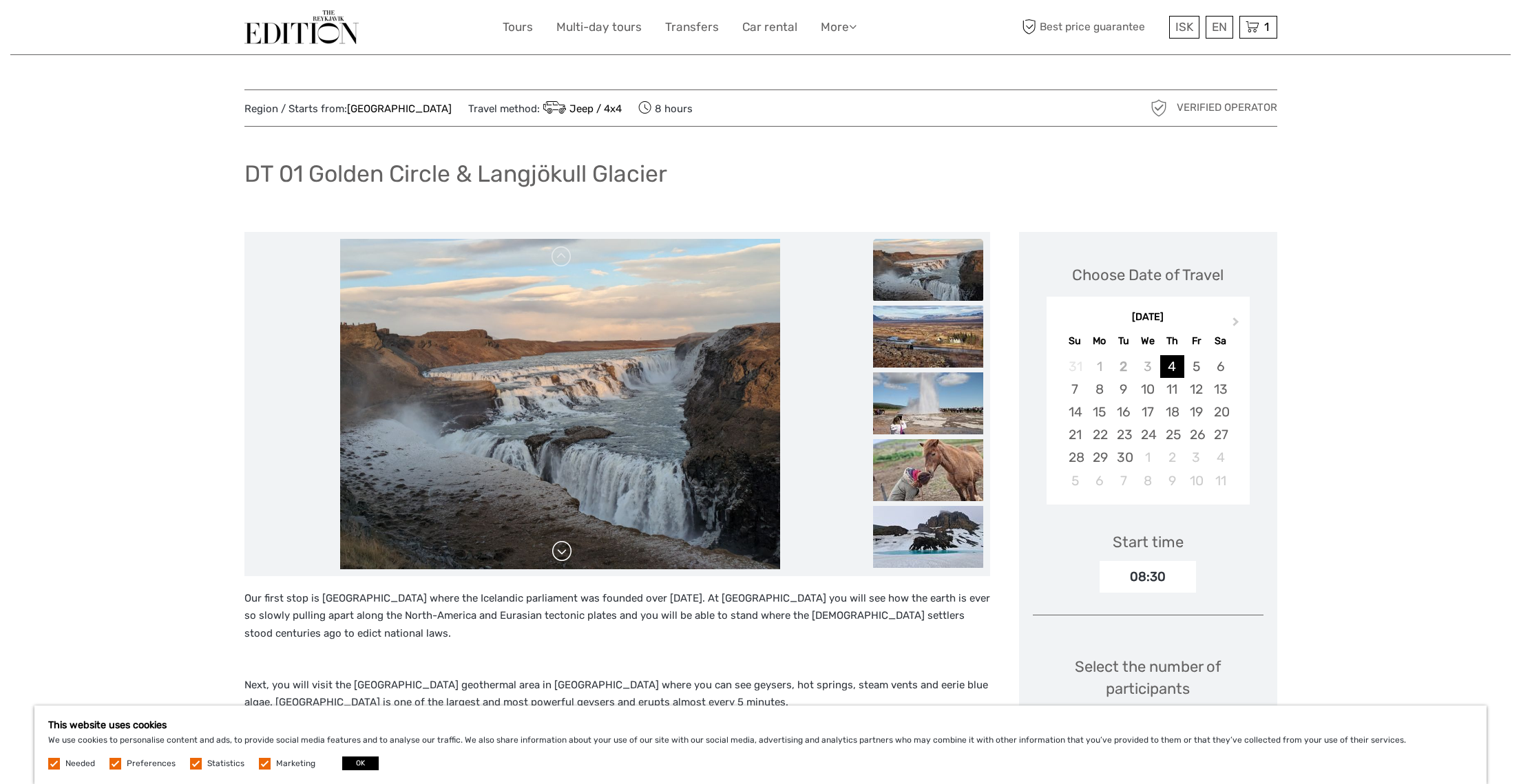
click at [562, 548] on link at bounding box center [562, 551] width 22 height 22
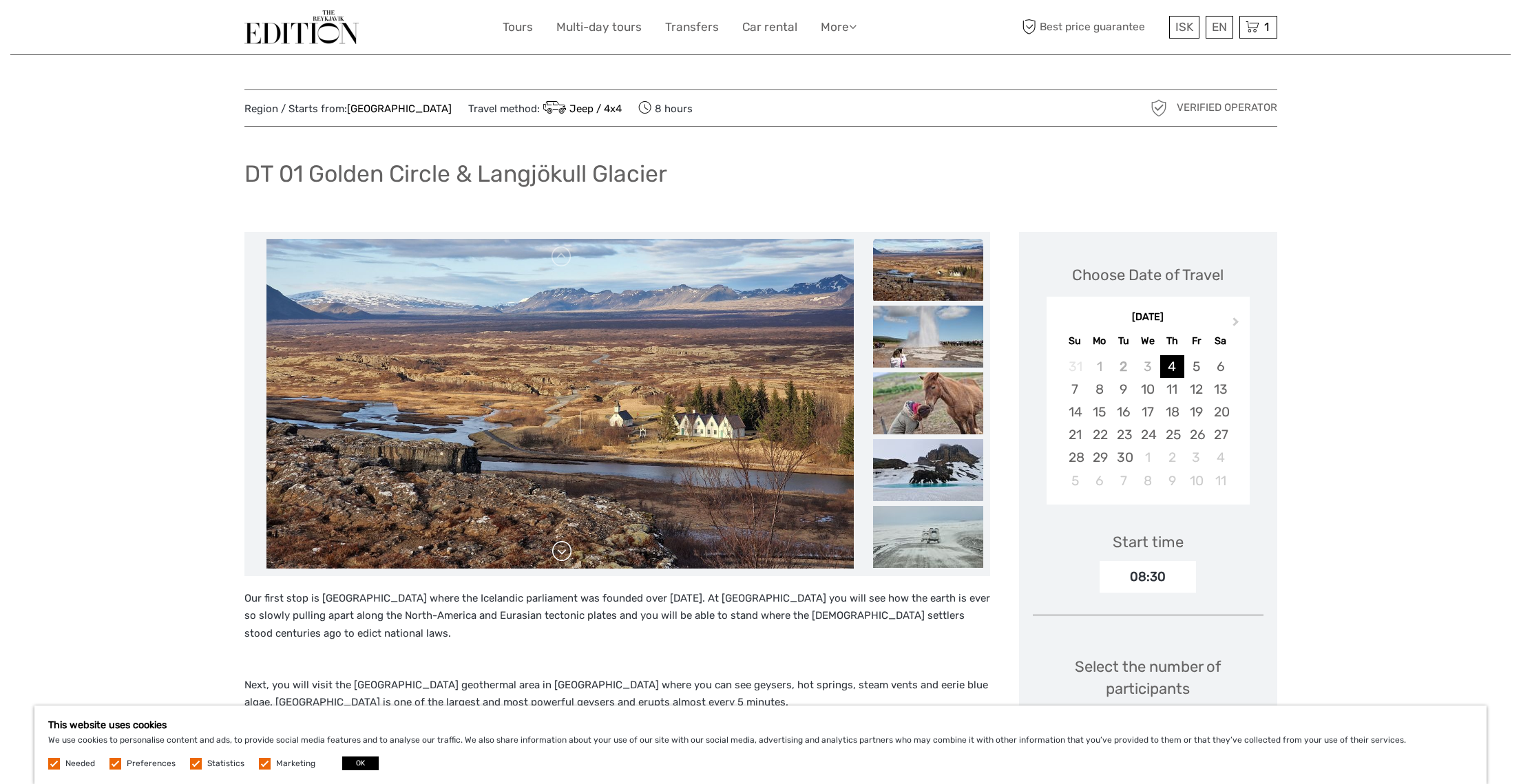
click at [562, 548] on link at bounding box center [562, 551] width 22 height 22
